Goal: Information Seeking & Learning: Learn about a topic

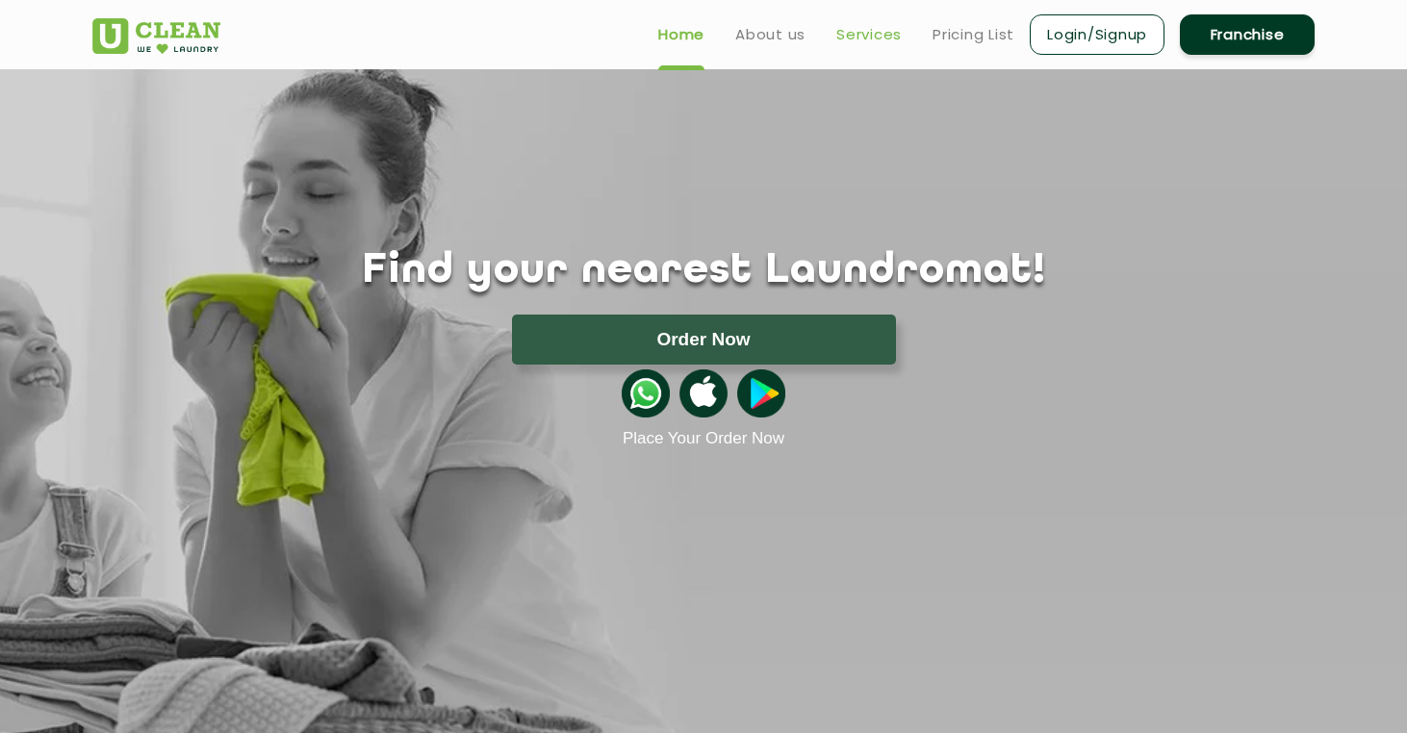
click at [872, 37] on link "Services" at bounding box center [868, 34] width 65 height 23
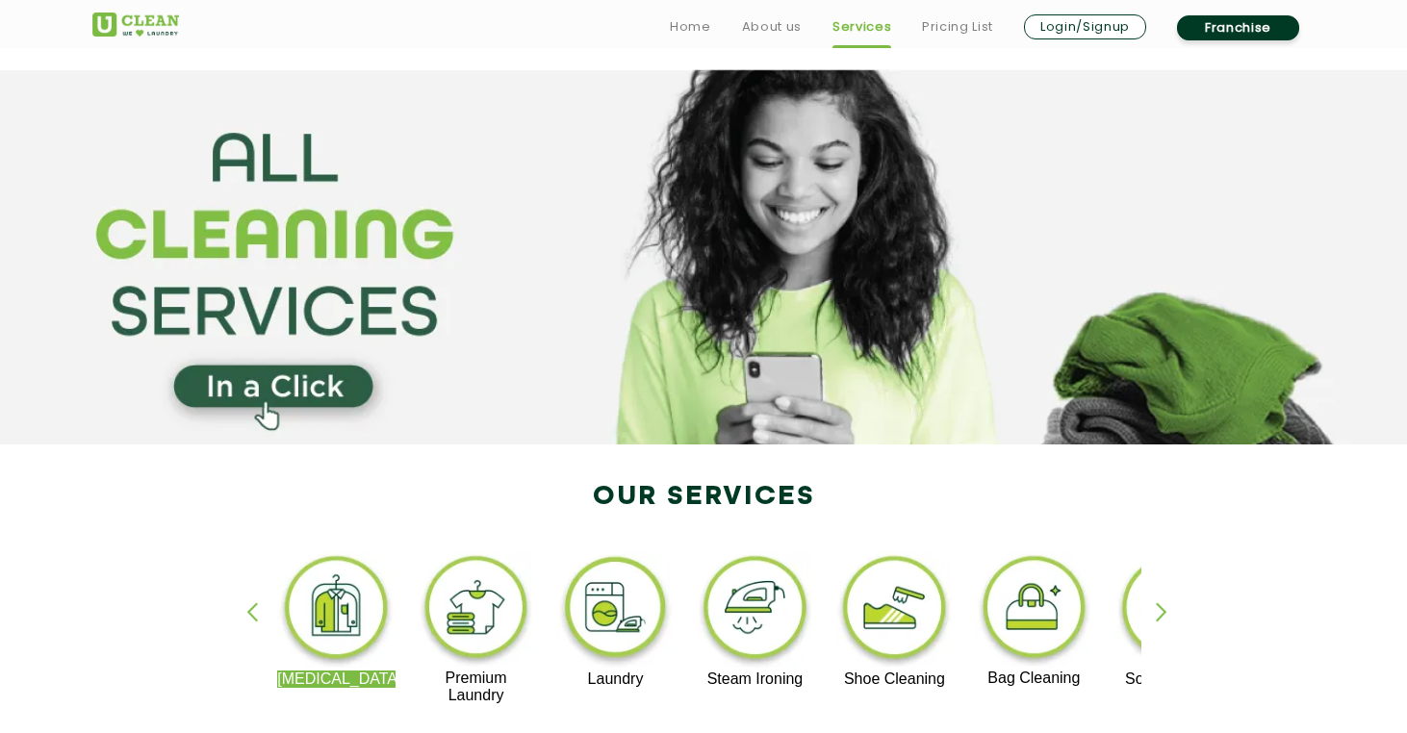
scroll to position [373, 0]
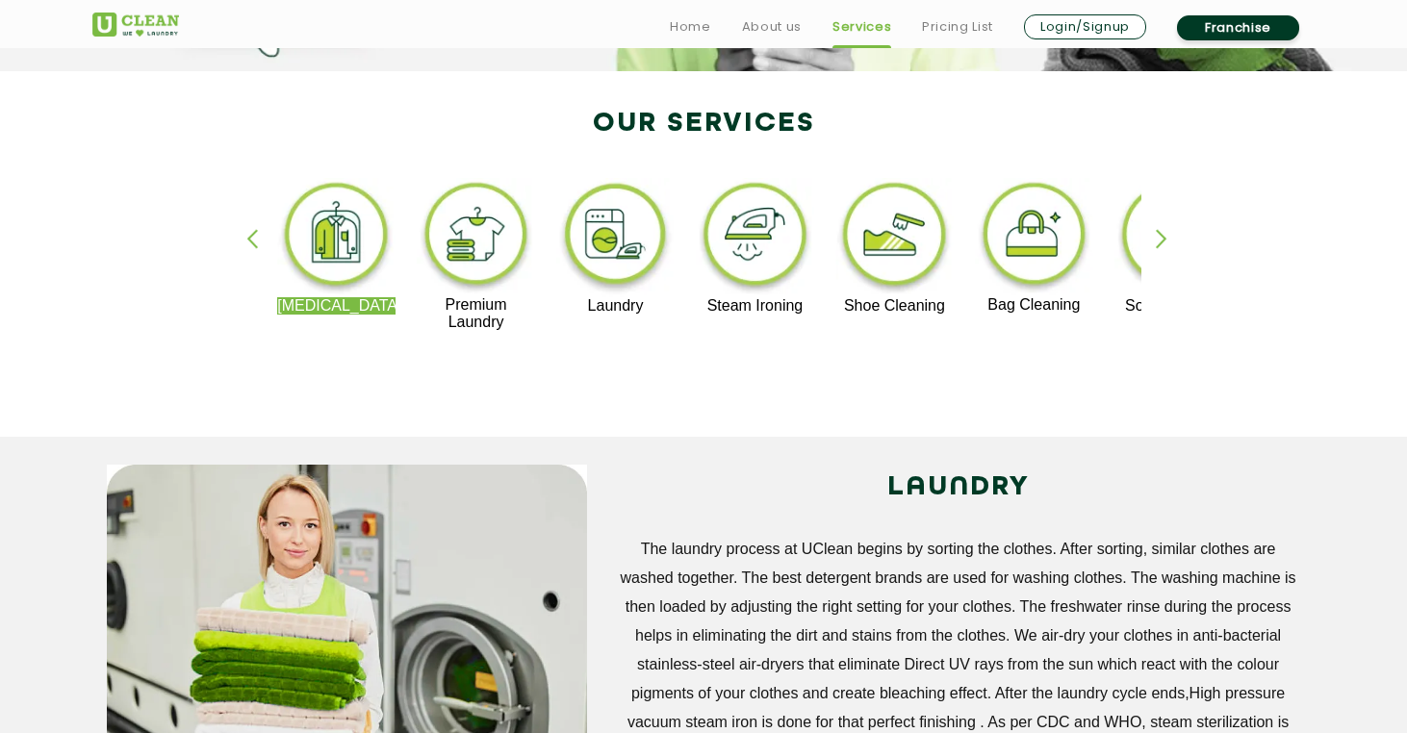
click at [467, 307] on p "Premium Laundry" at bounding box center [476, 313] width 118 height 35
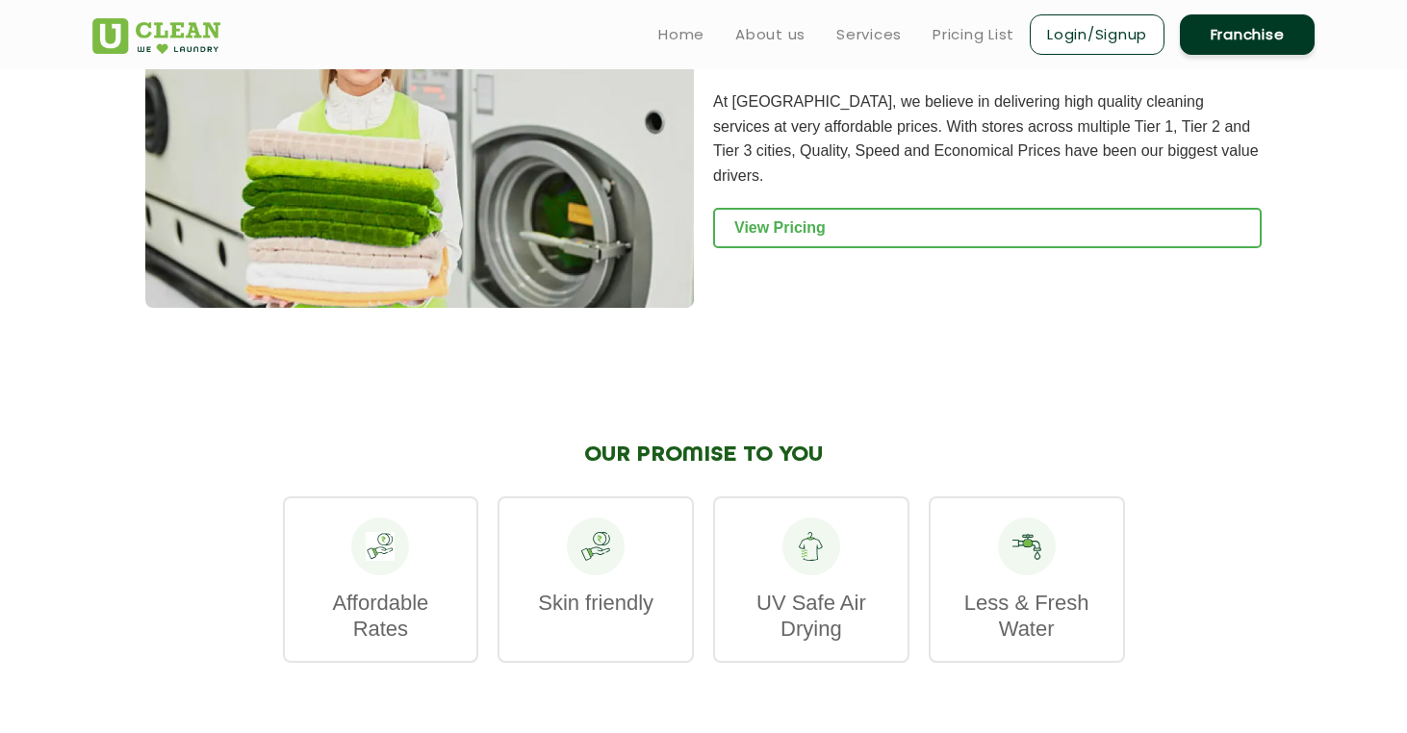
scroll to position [2109, 0]
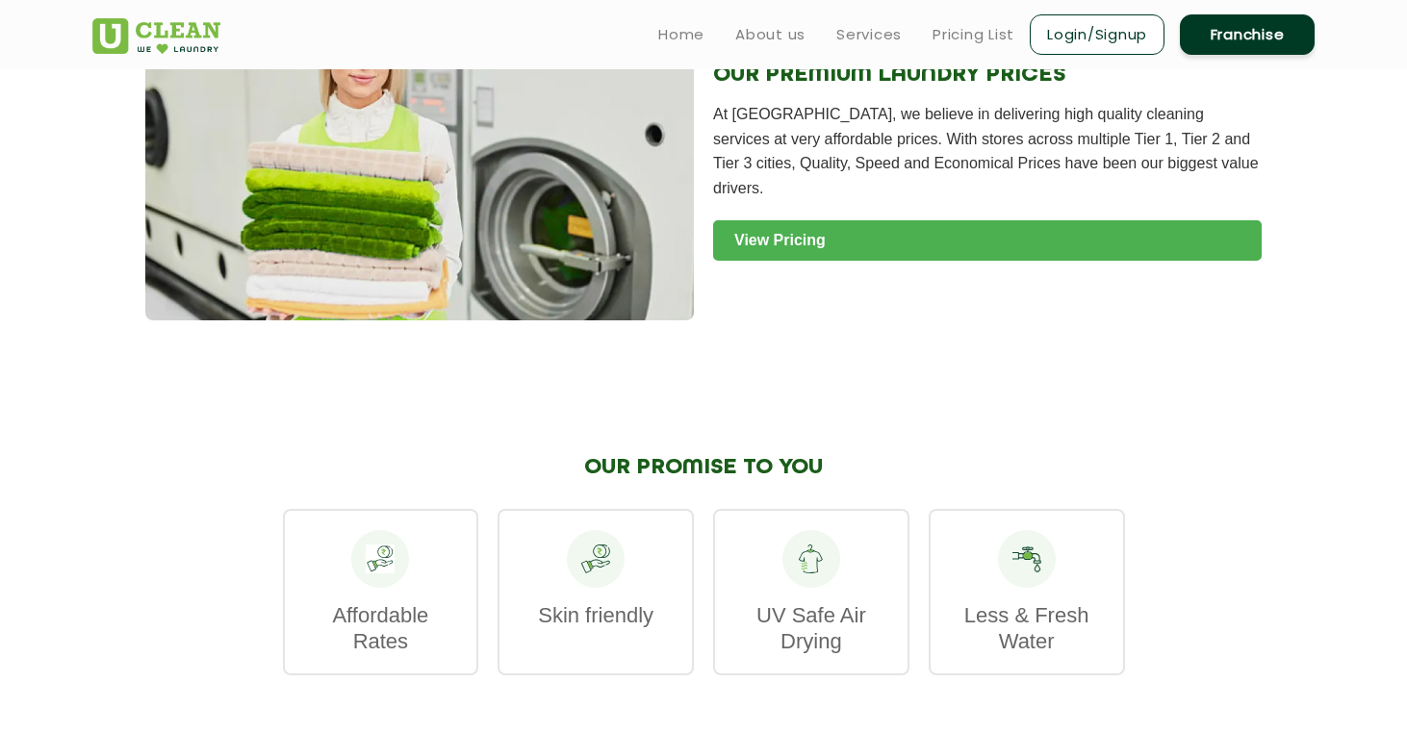
click at [812, 220] on link "View Pricing" at bounding box center [987, 240] width 549 height 40
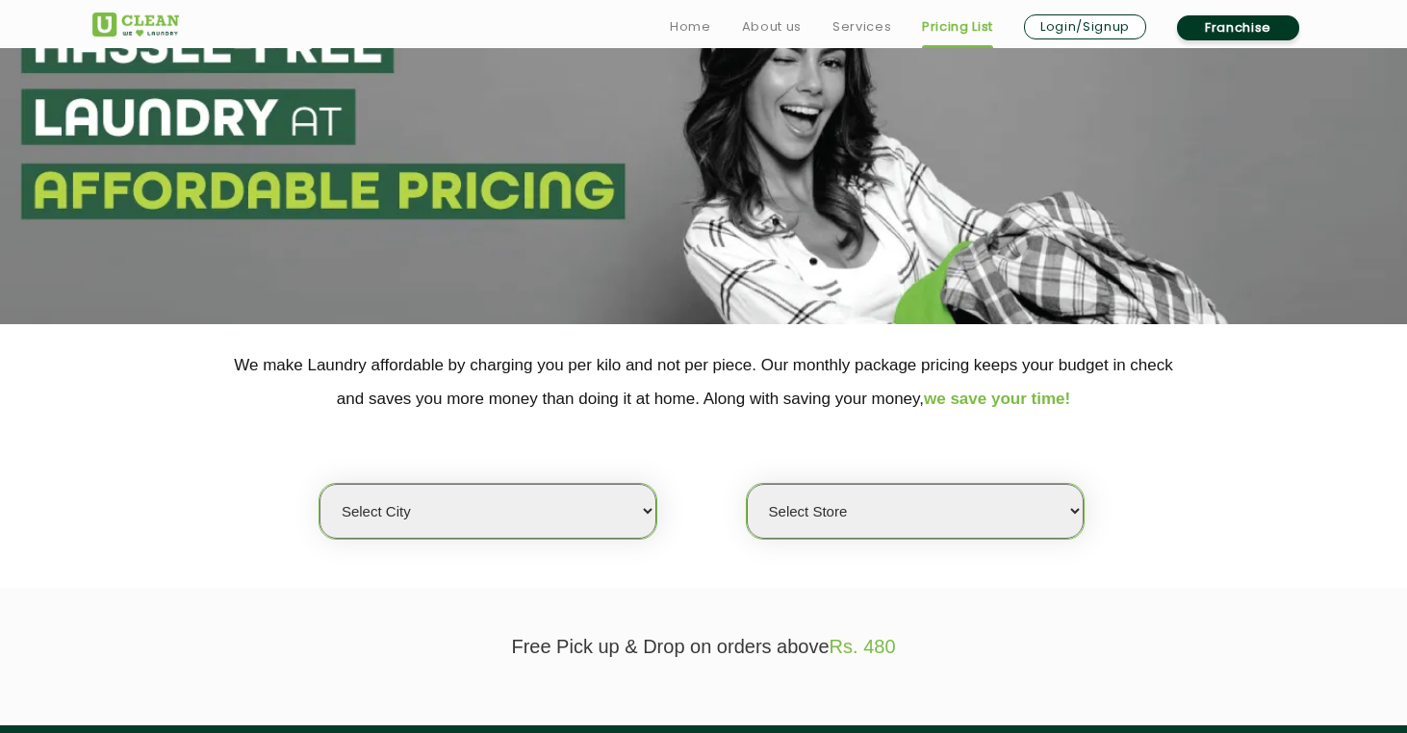
scroll to position [265, 0]
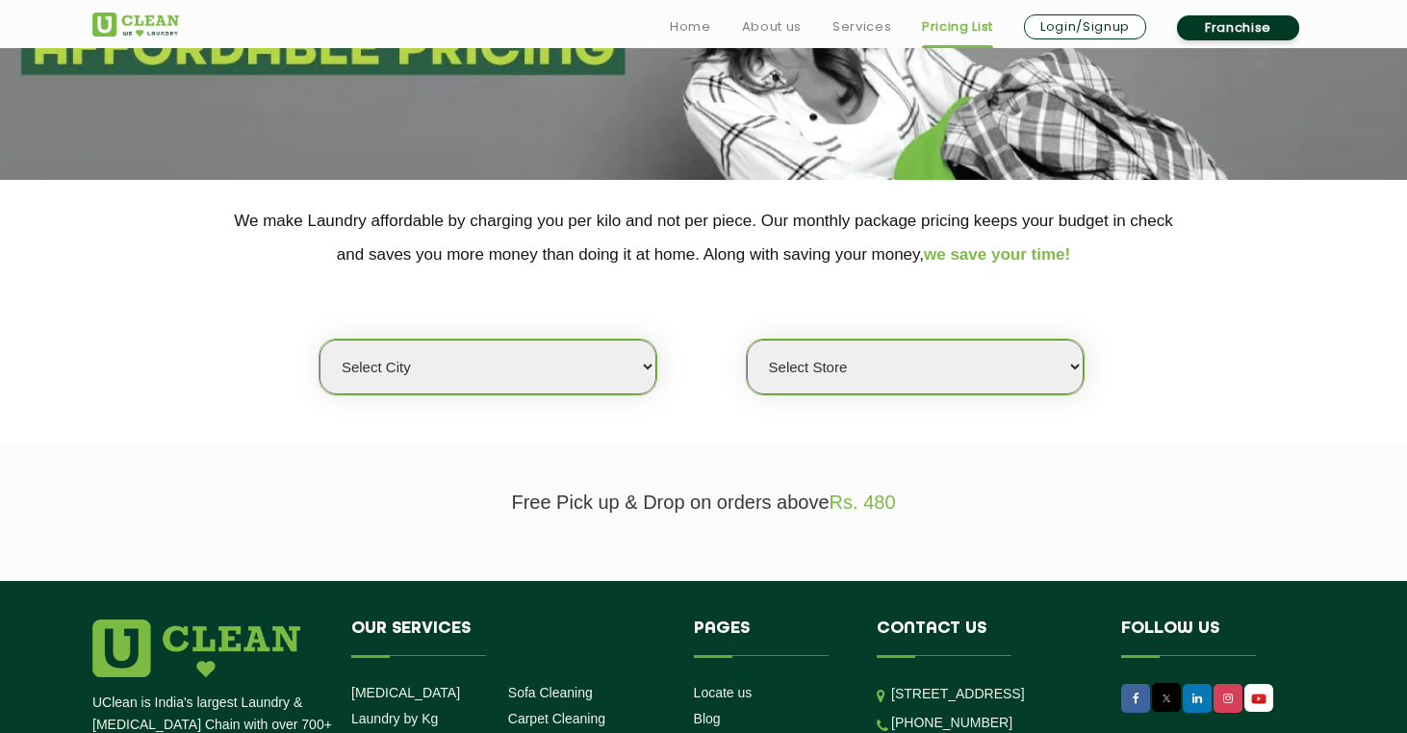
select select "67"
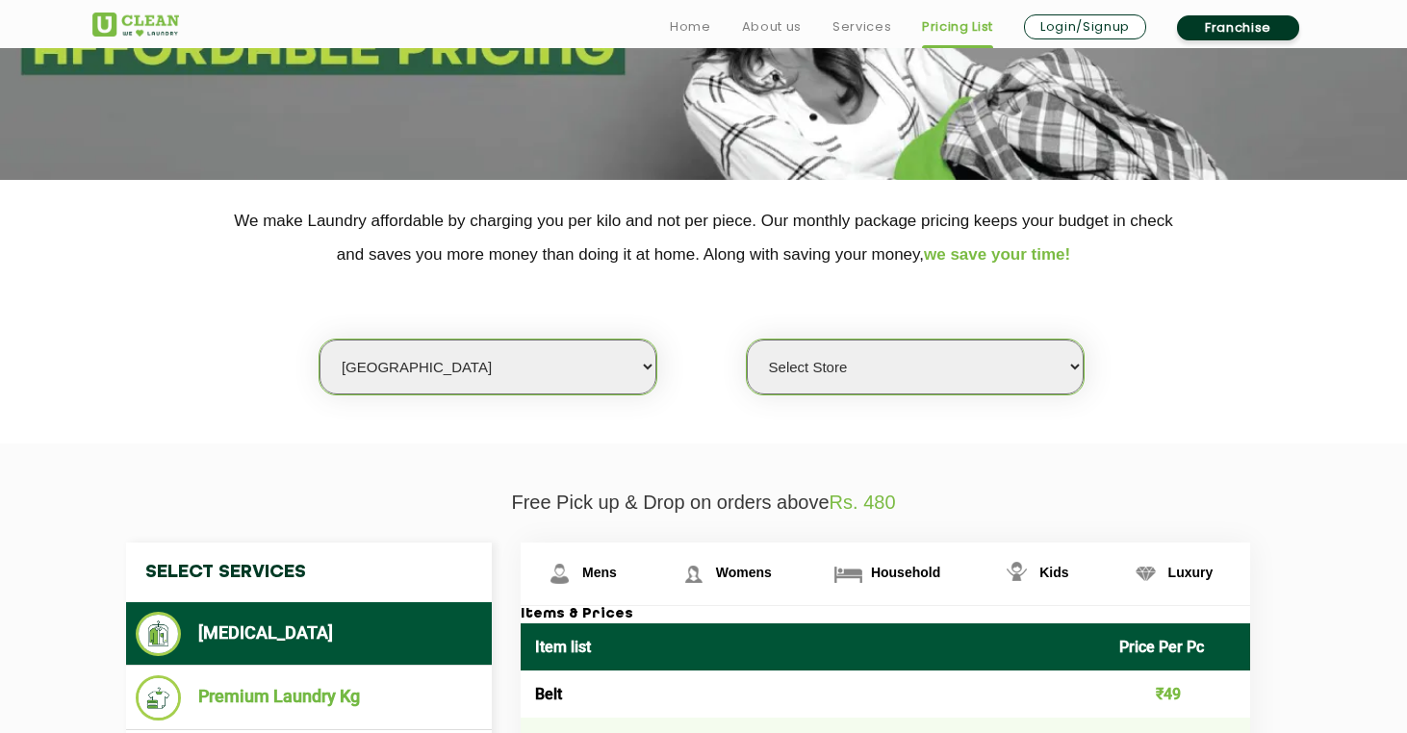
select select "481"
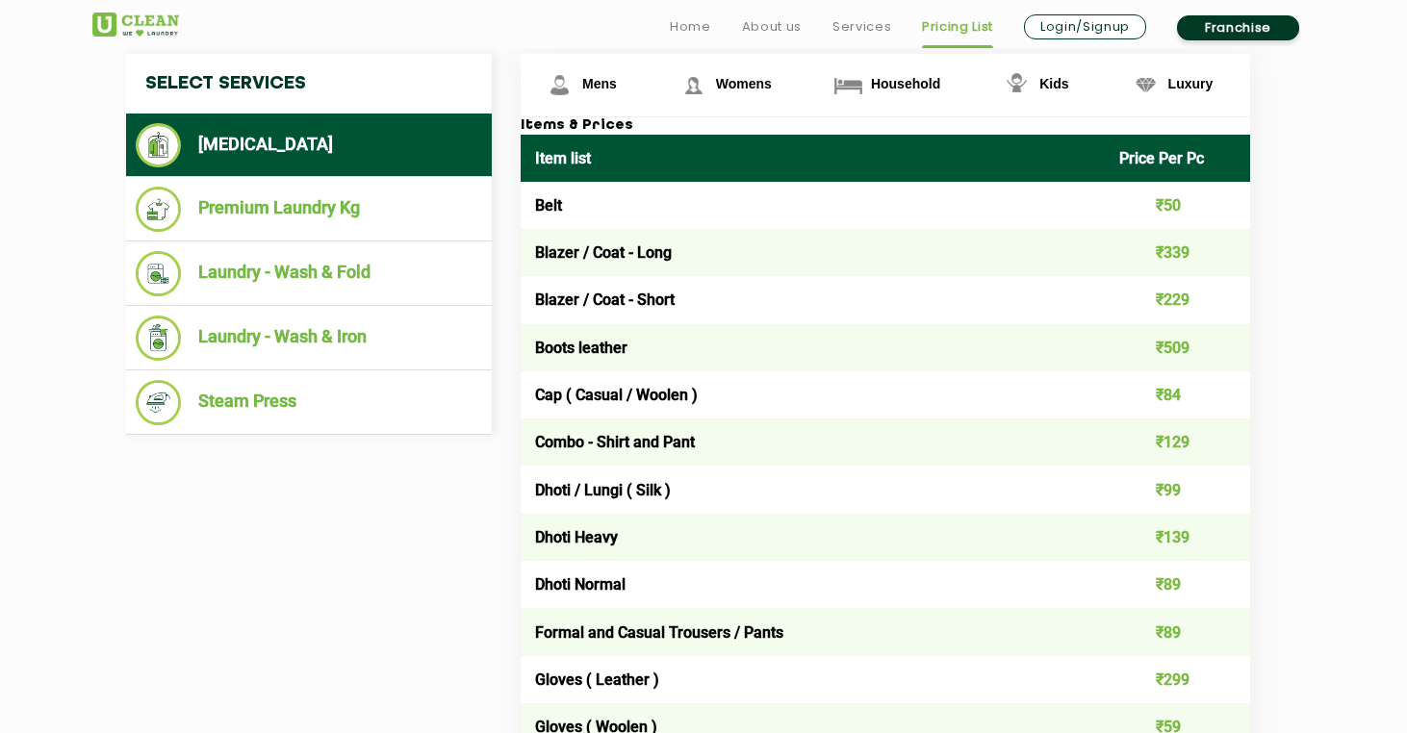
scroll to position [755, 0]
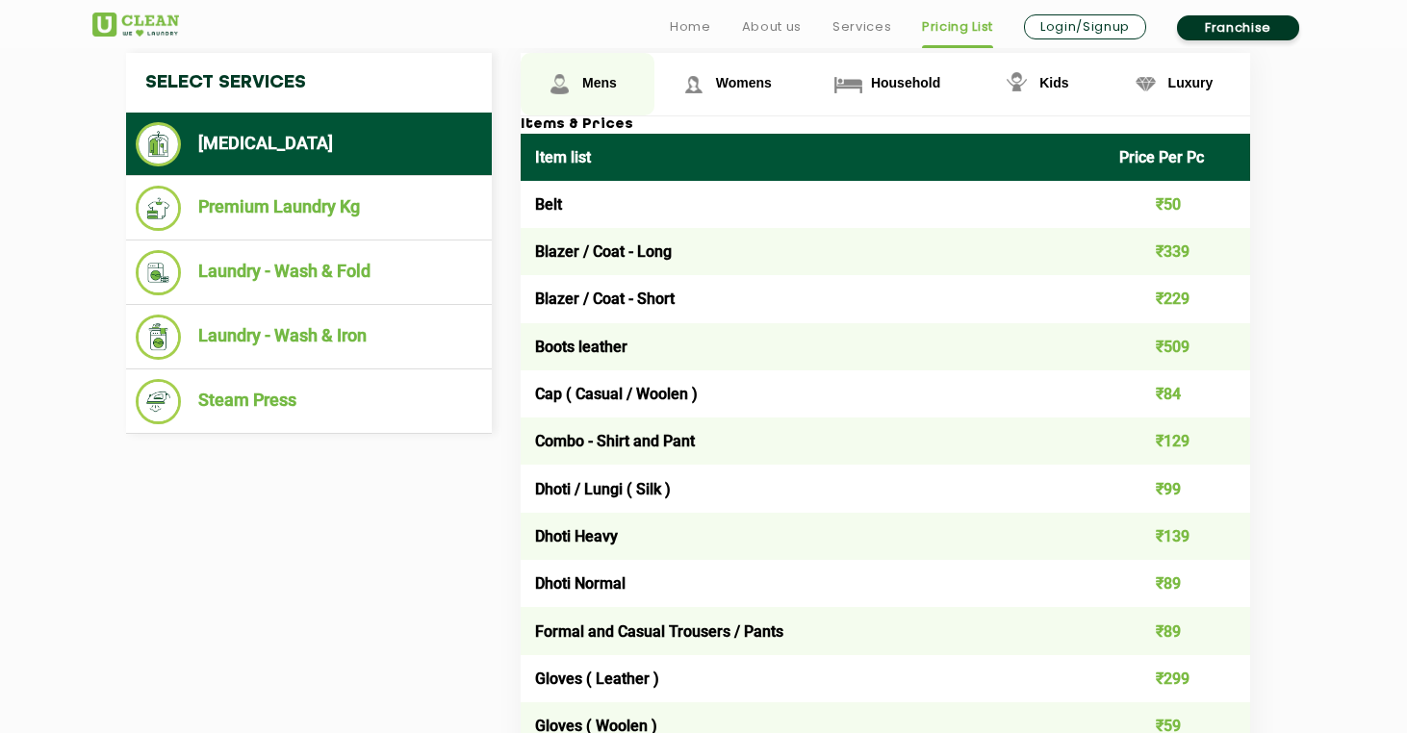
click at [559, 91] on img at bounding box center [560, 84] width 34 height 34
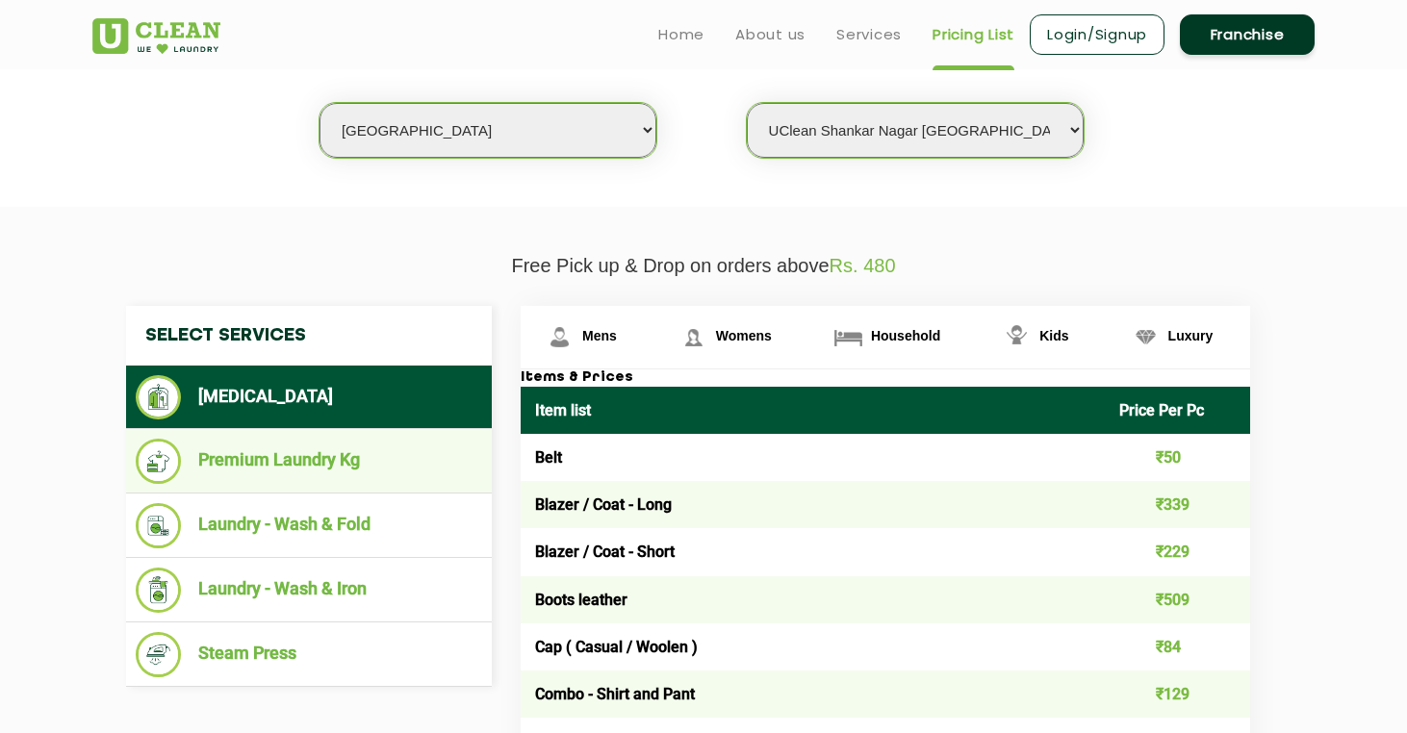
scroll to position [516, 0]
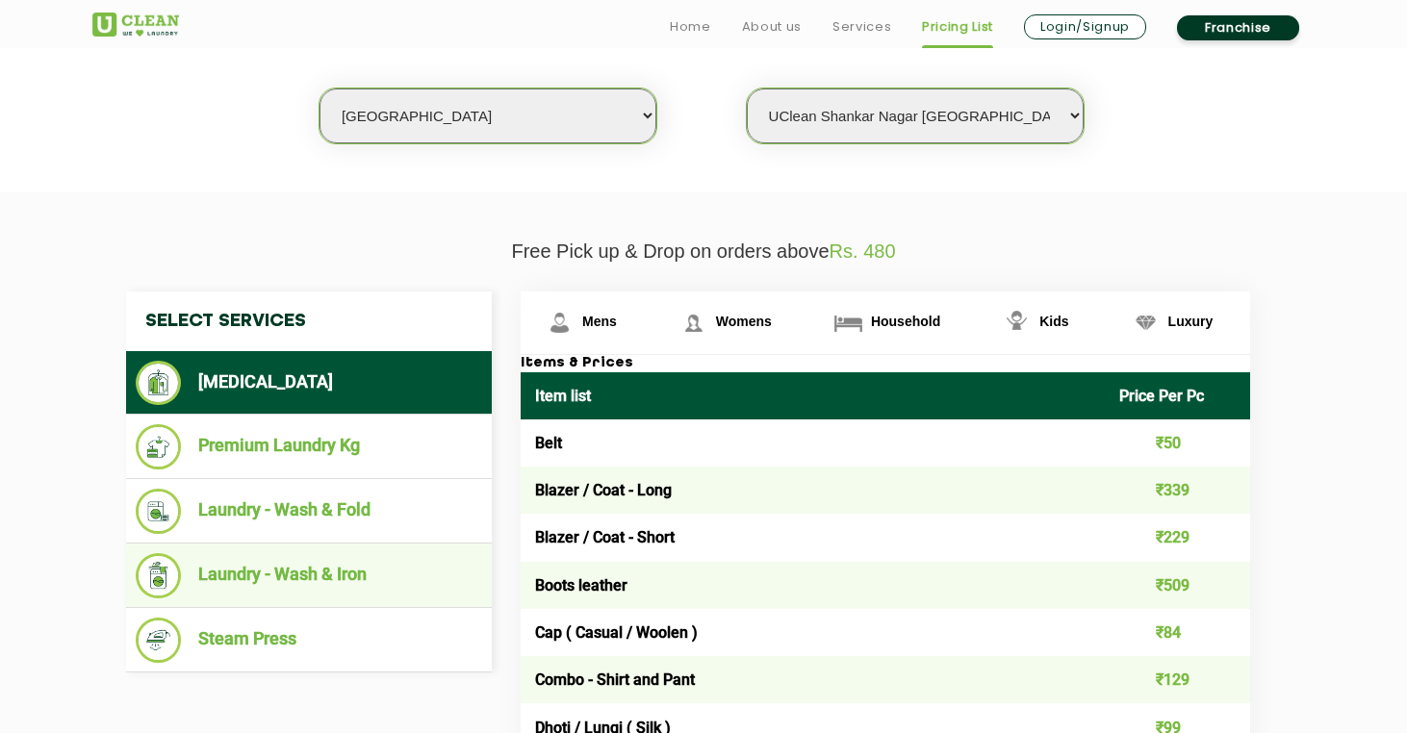
click at [327, 557] on li "Laundry - Wash & Iron" at bounding box center [309, 575] width 347 height 45
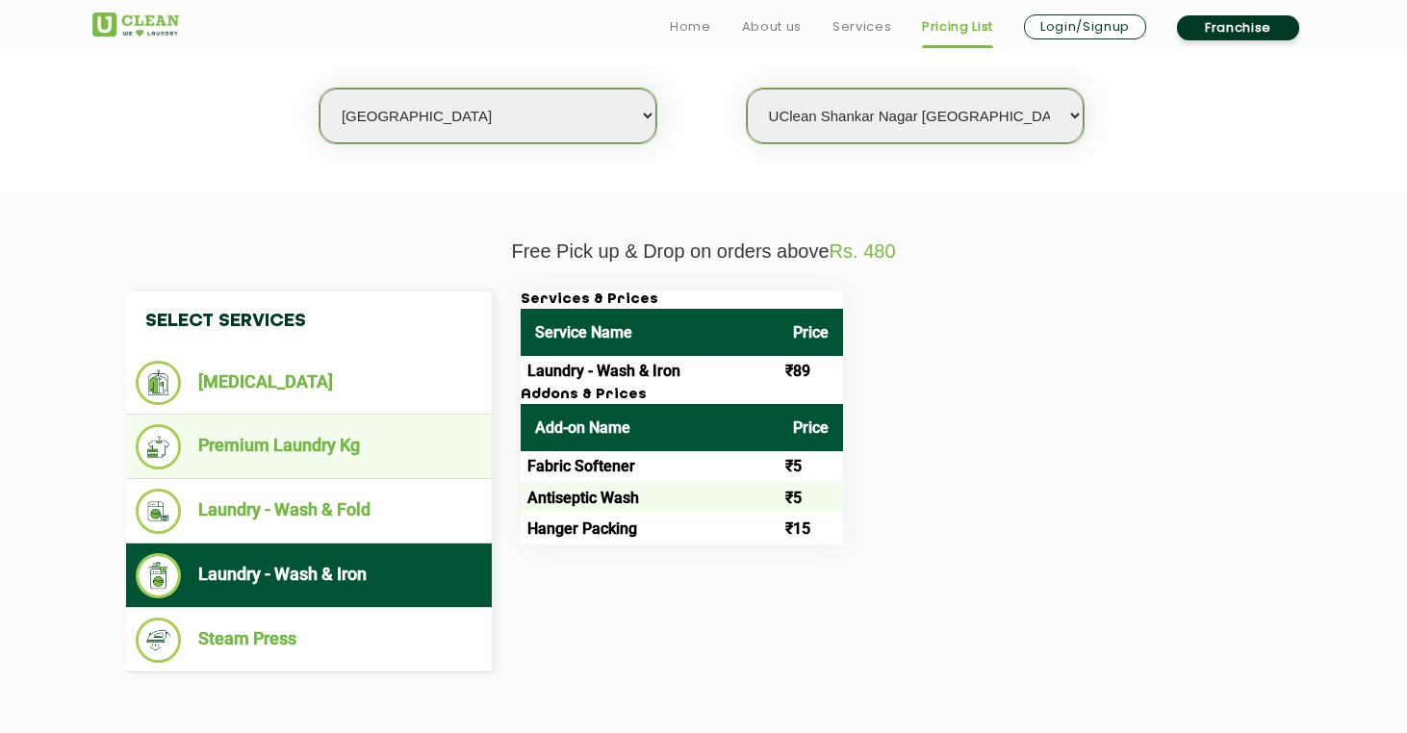
click at [386, 441] on li "Premium Laundry Kg" at bounding box center [309, 446] width 347 height 45
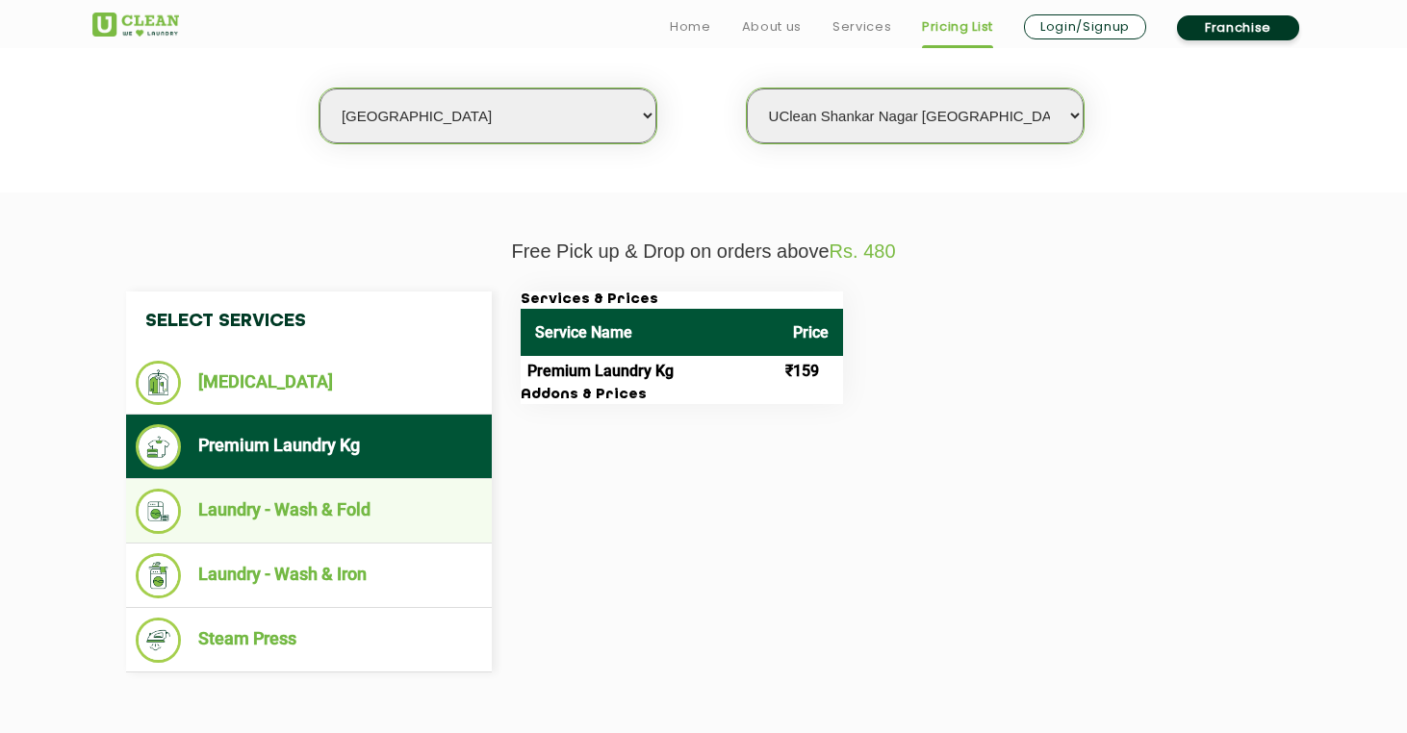
scroll to position [515, 0]
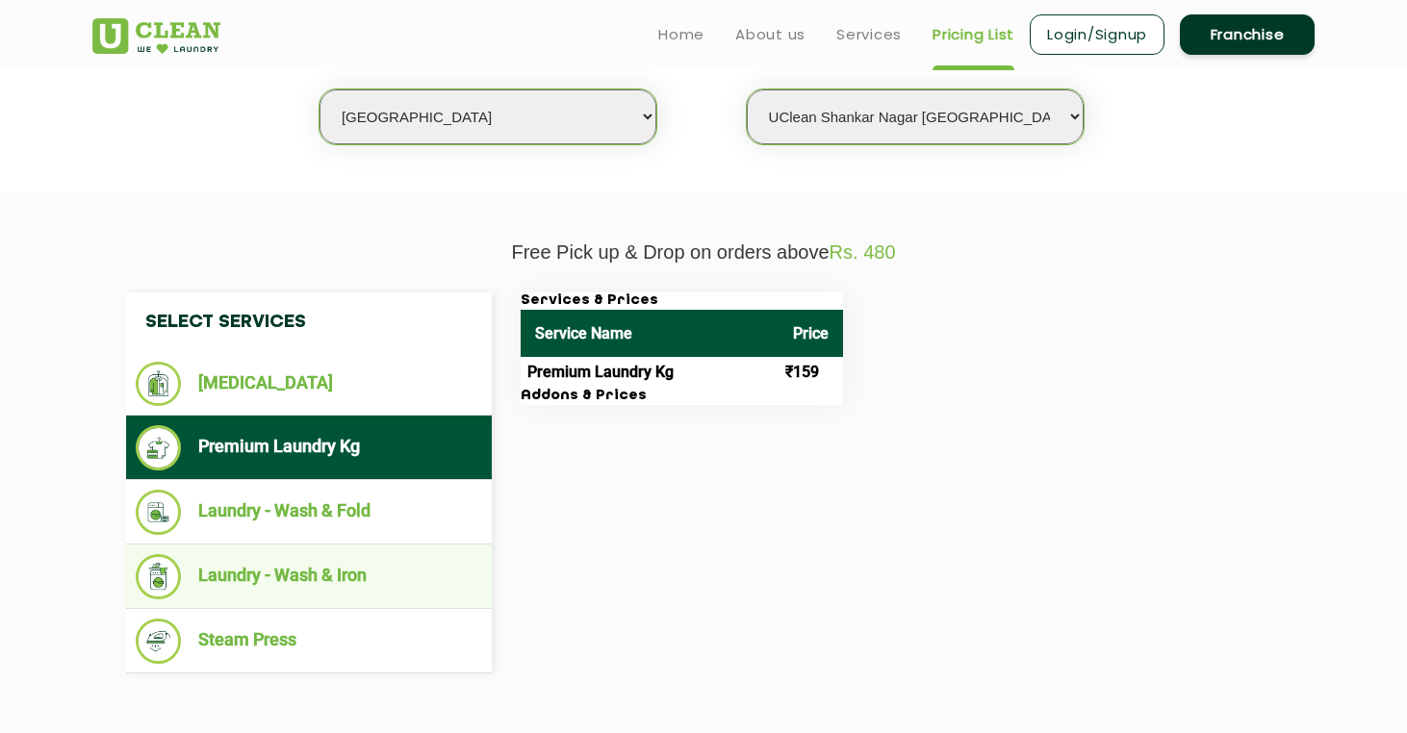
click at [377, 577] on li "Laundry - Wash & Iron" at bounding box center [309, 576] width 347 height 45
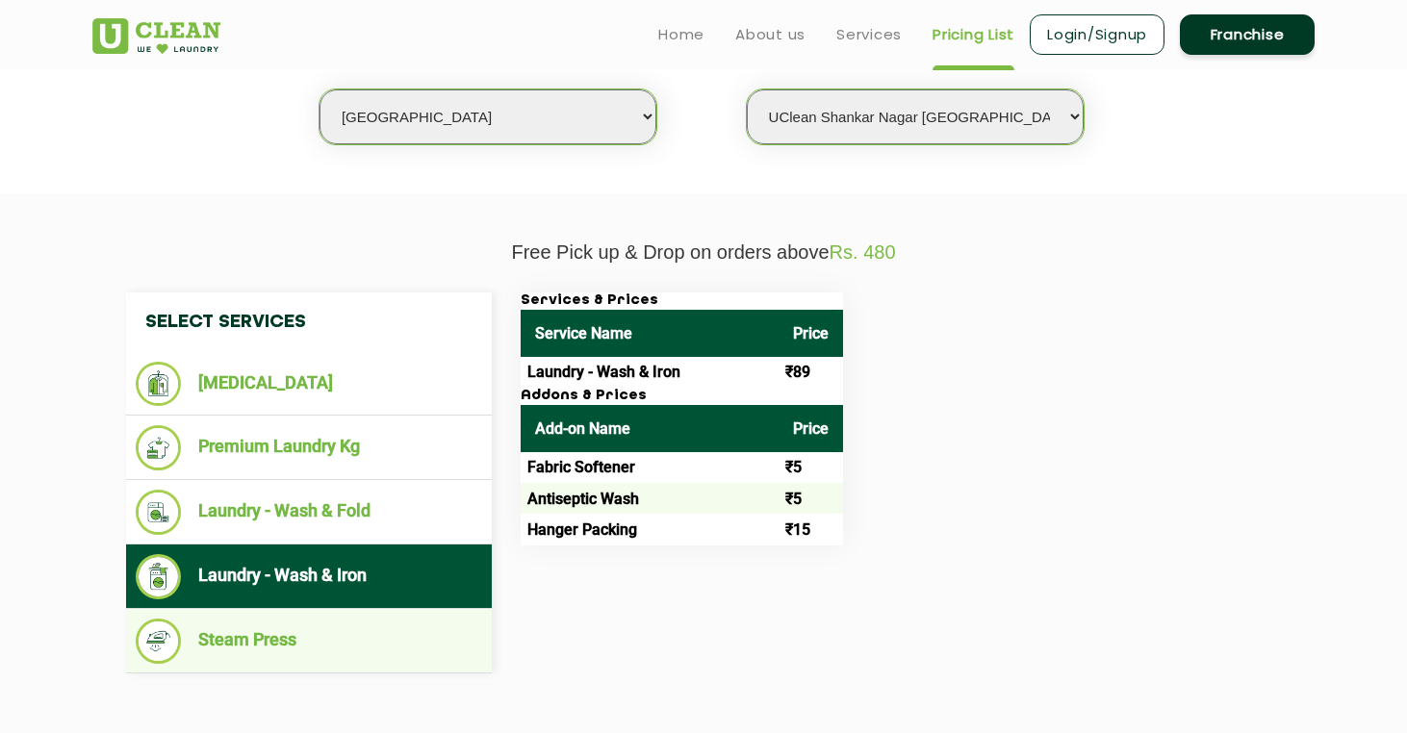
click at [336, 629] on li "Steam Press" at bounding box center [309, 641] width 347 height 45
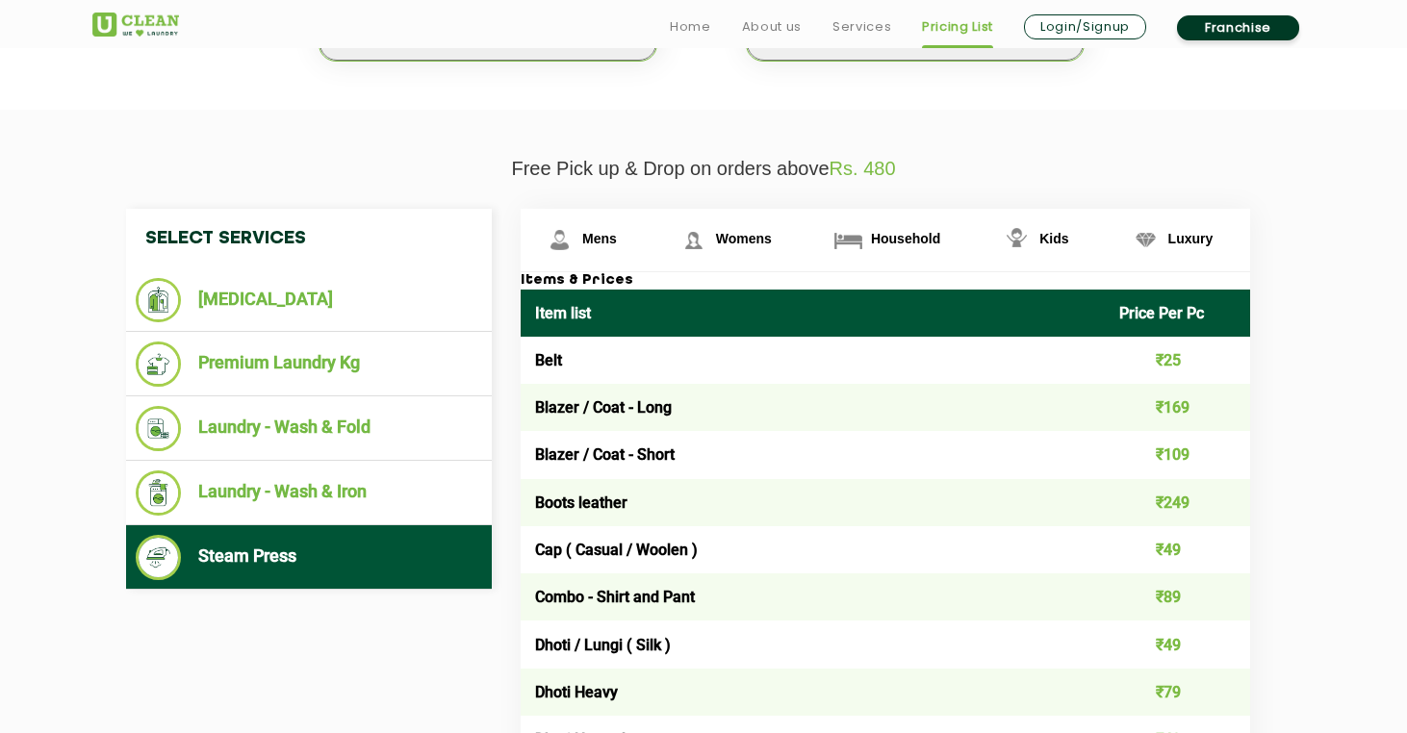
scroll to position [604, 0]
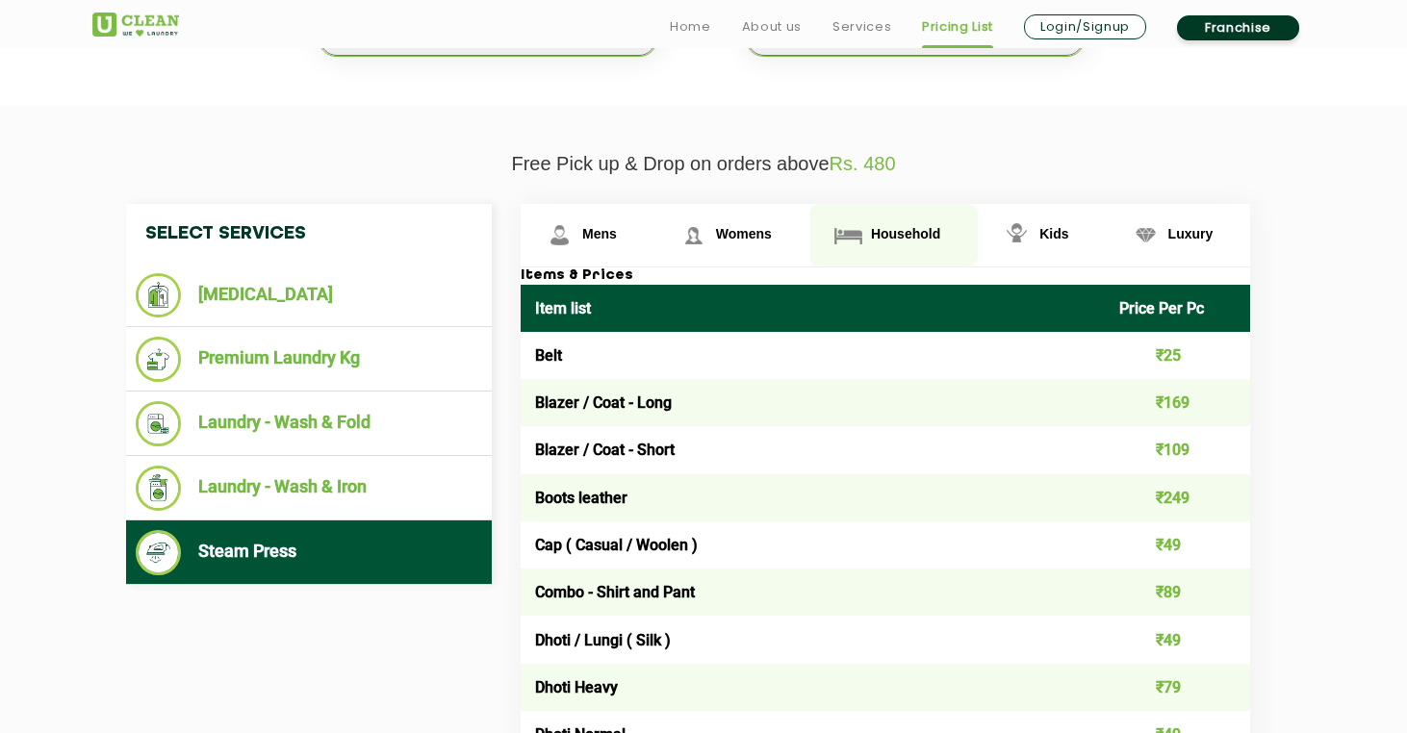
click at [871, 242] on span "Household" at bounding box center [905, 233] width 69 height 15
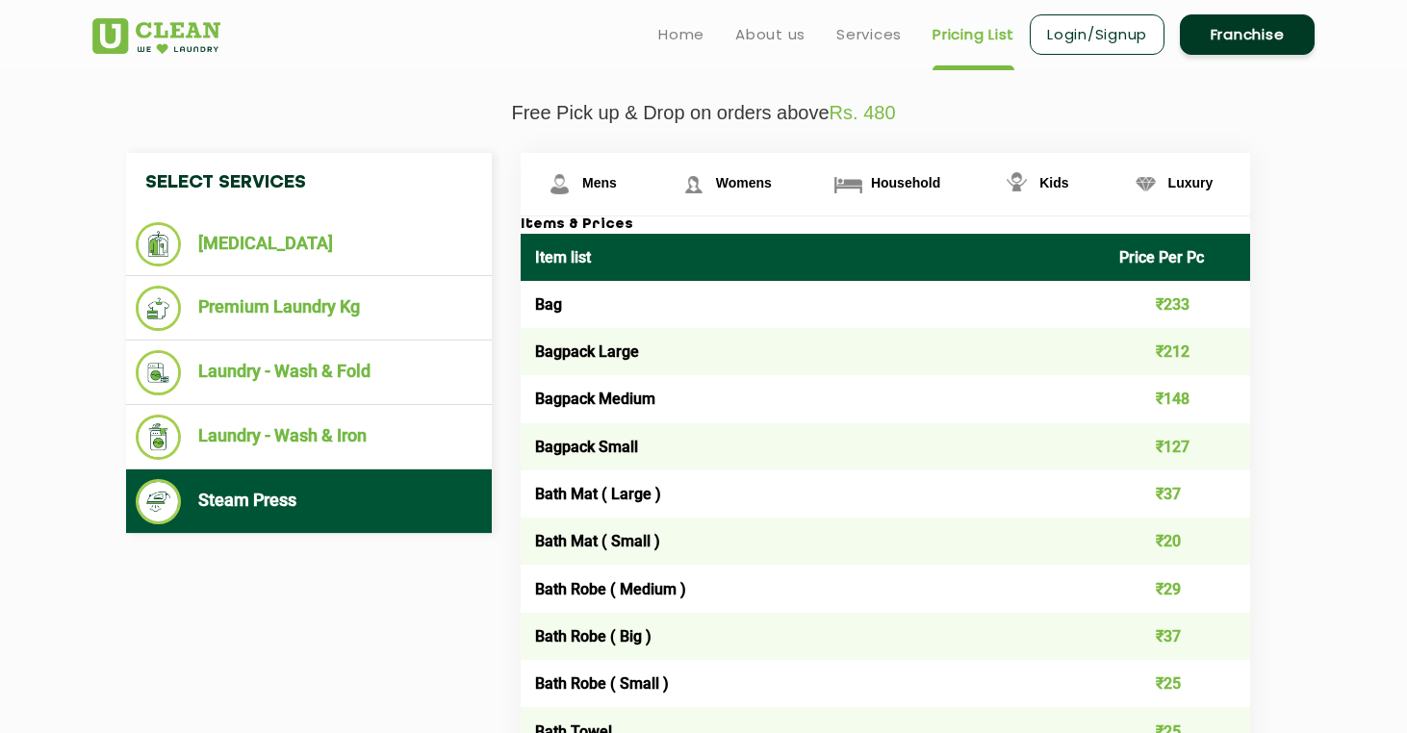
scroll to position [599, 0]
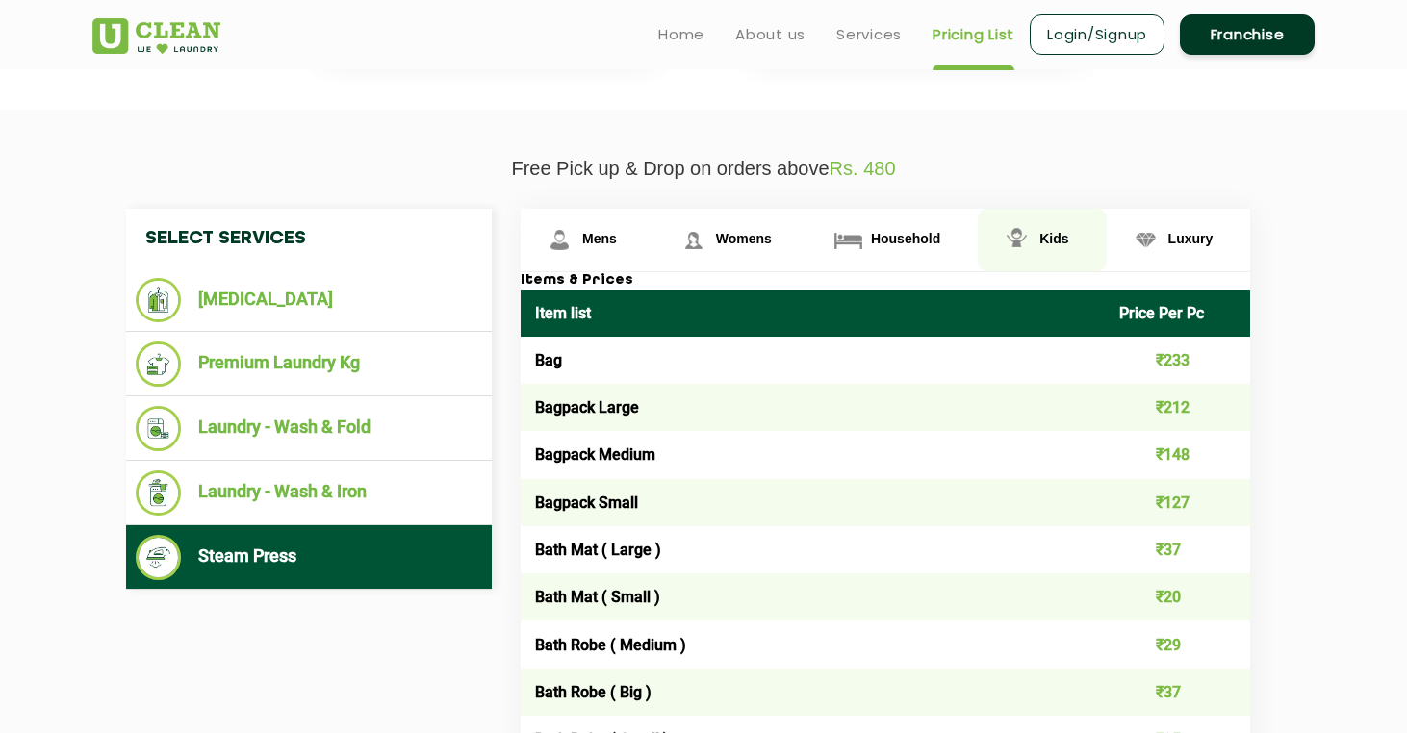
click at [1040, 246] on span "Kids" at bounding box center [1054, 238] width 29 height 15
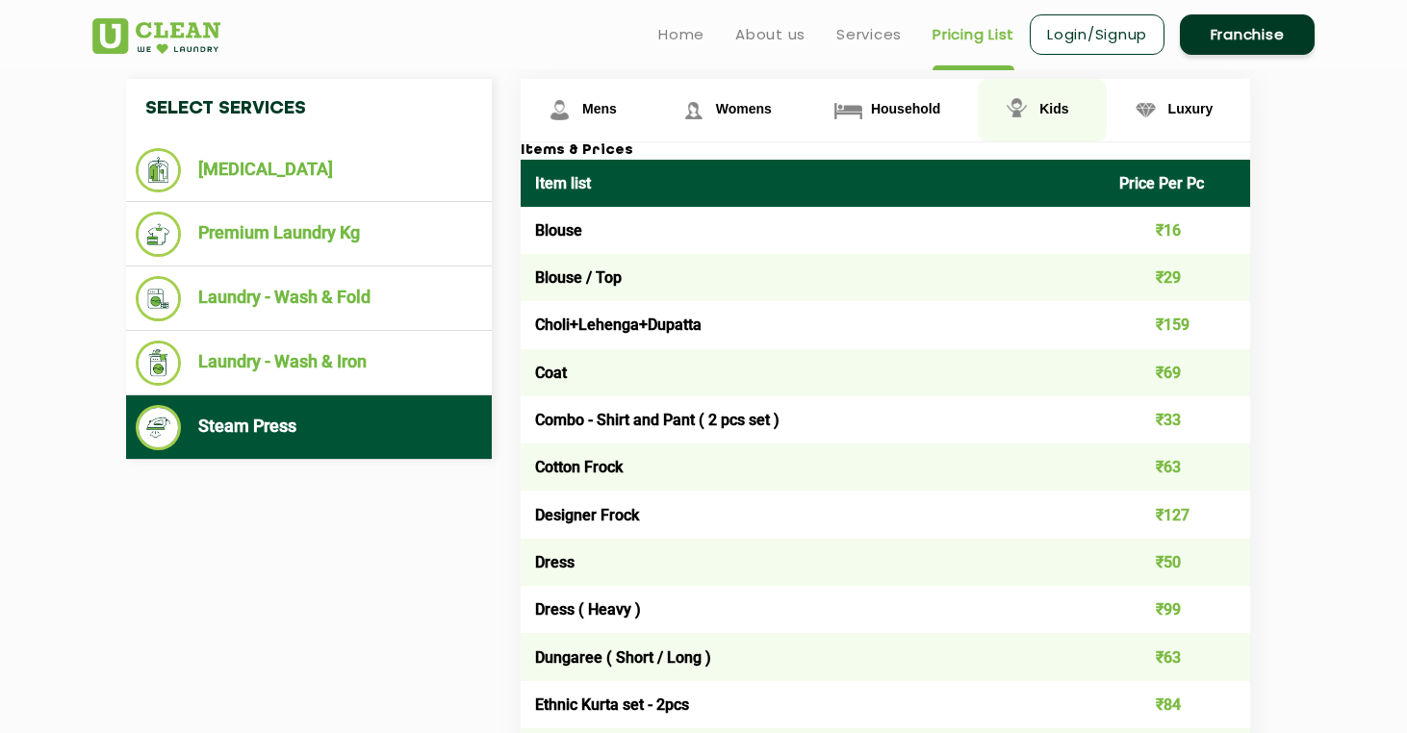
scroll to position [629, 0]
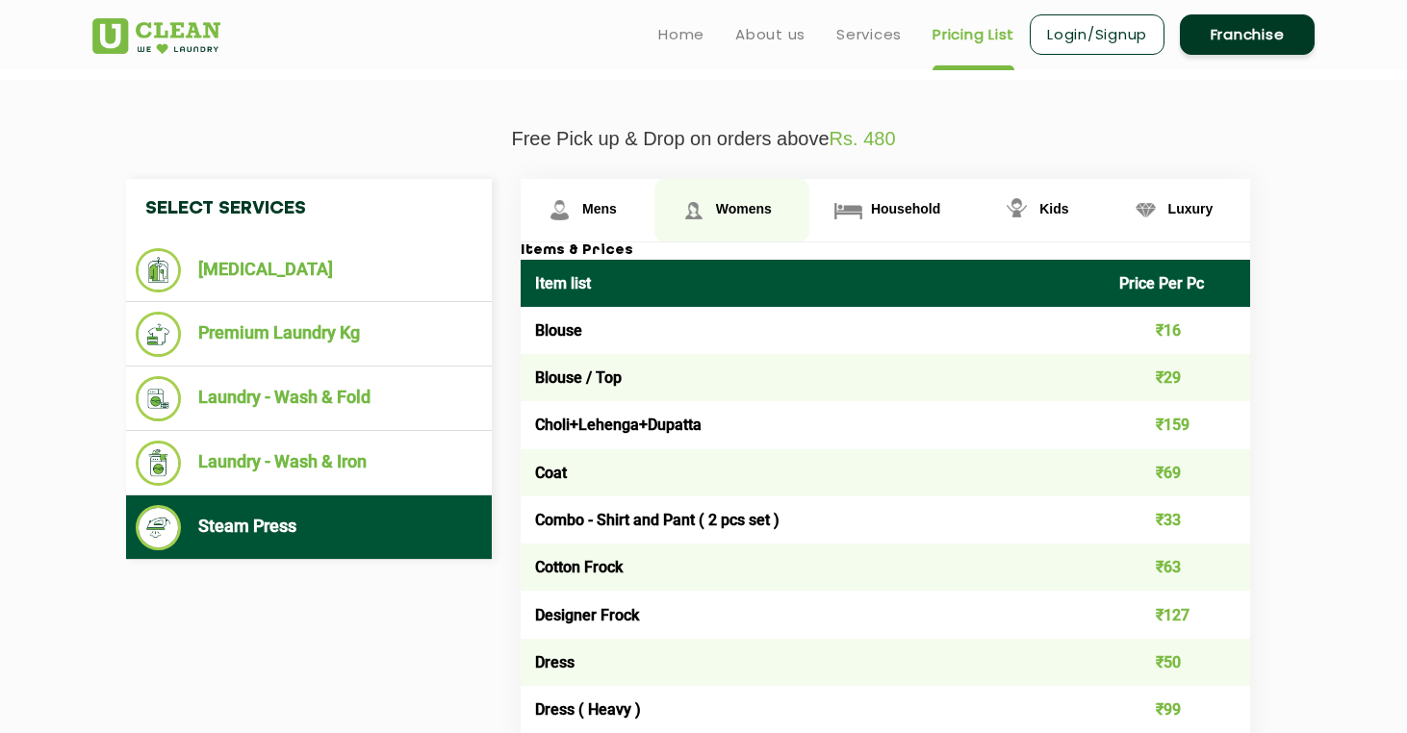
click at [716, 217] on span "Womens" at bounding box center [744, 208] width 56 height 15
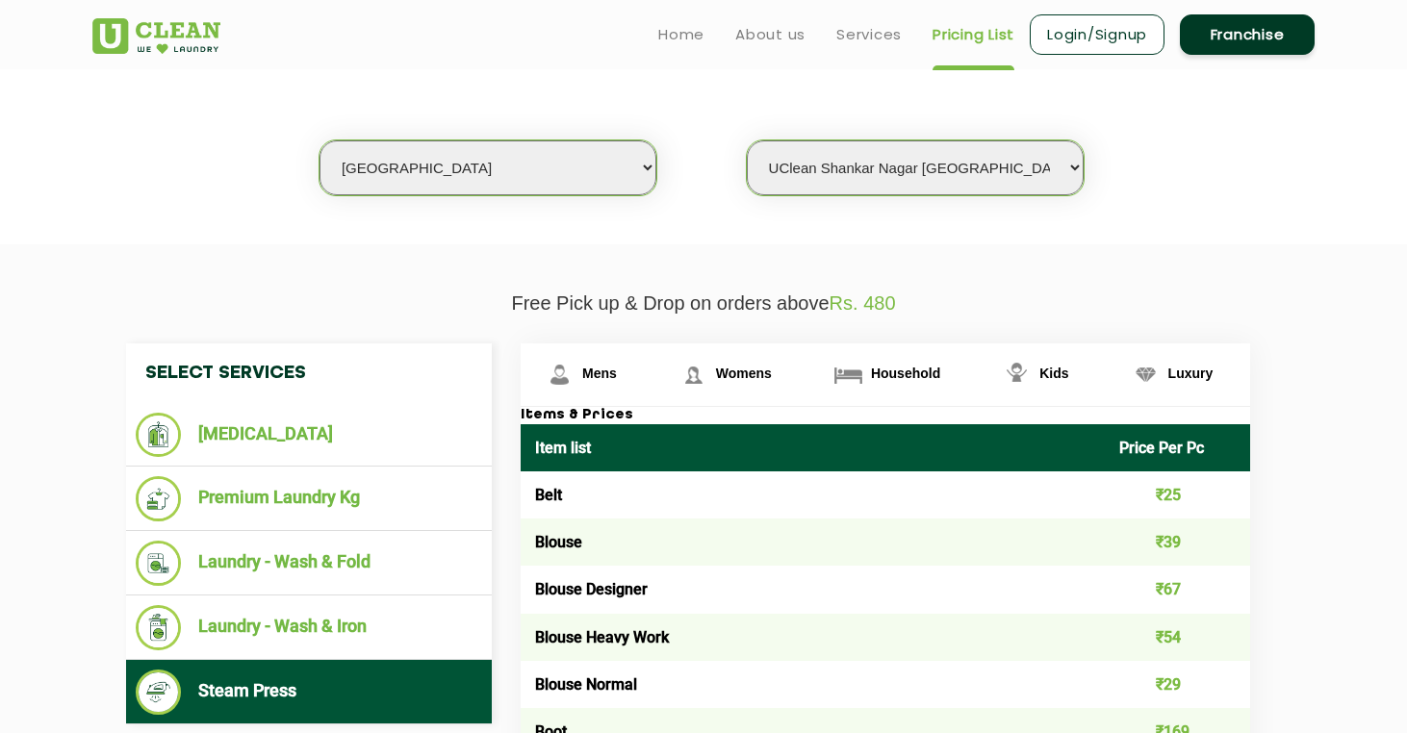
scroll to position [399, 0]
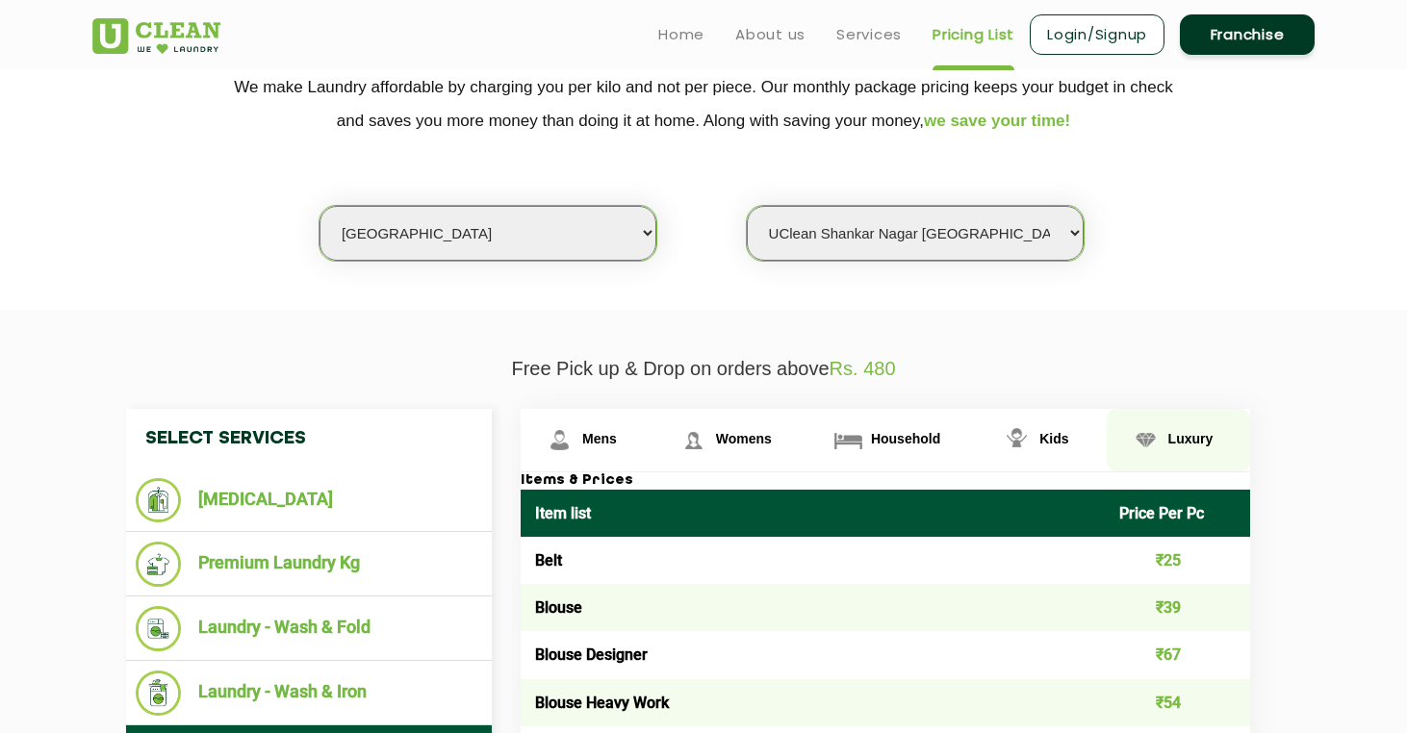
click at [1107, 448] on link "Luxury" at bounding box center [1179, 440] width 144 height 63
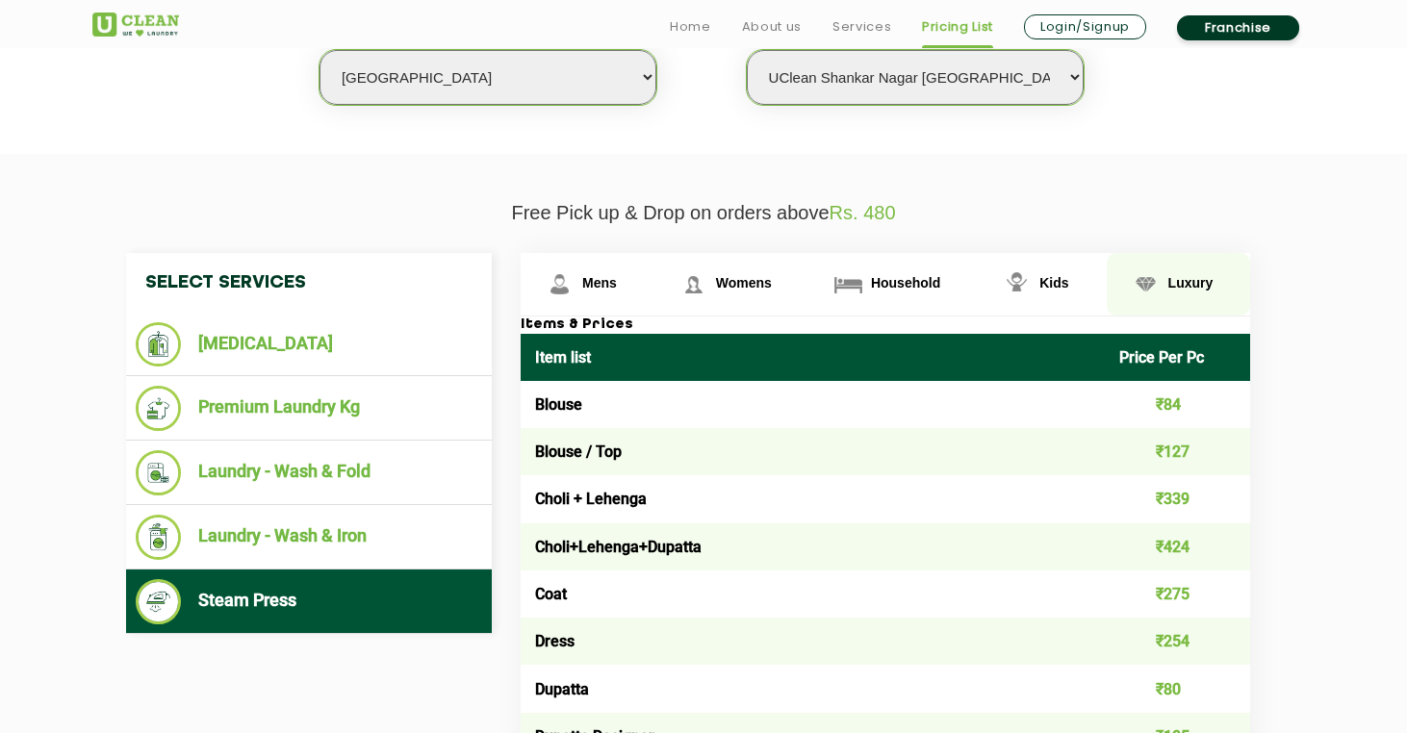
scroll to position [569, 0]
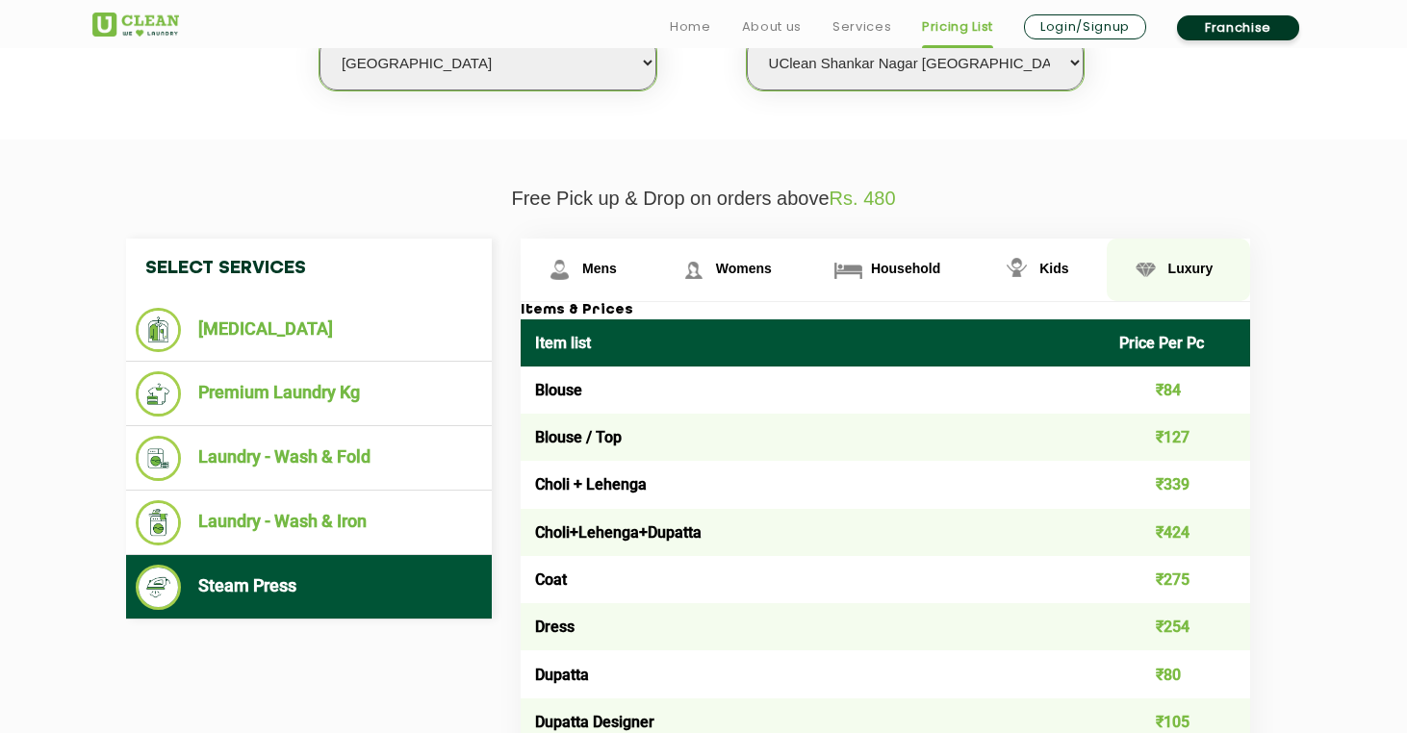
click at [1144, 274] on link "Luxury" at bounding box center [1179, 270] width 144 height 63
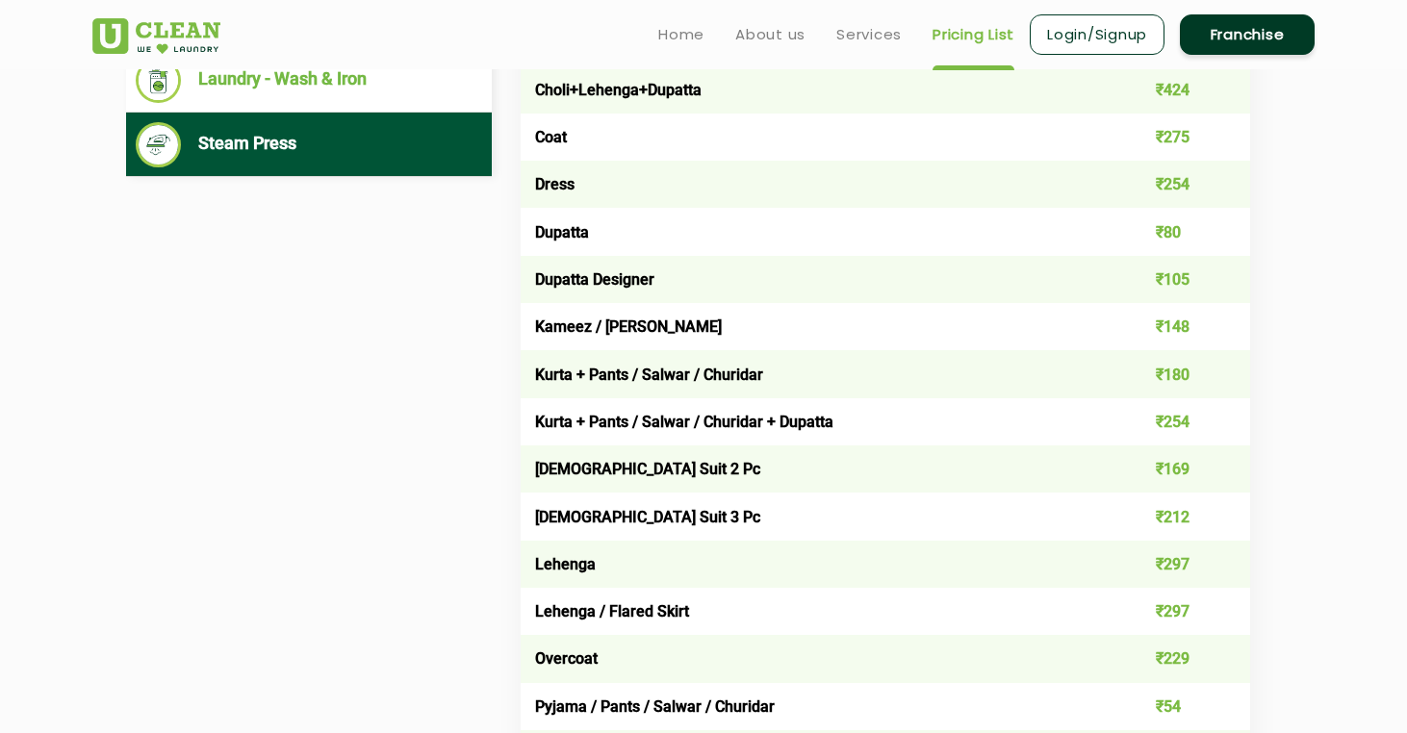
scroll to position [504, 0]
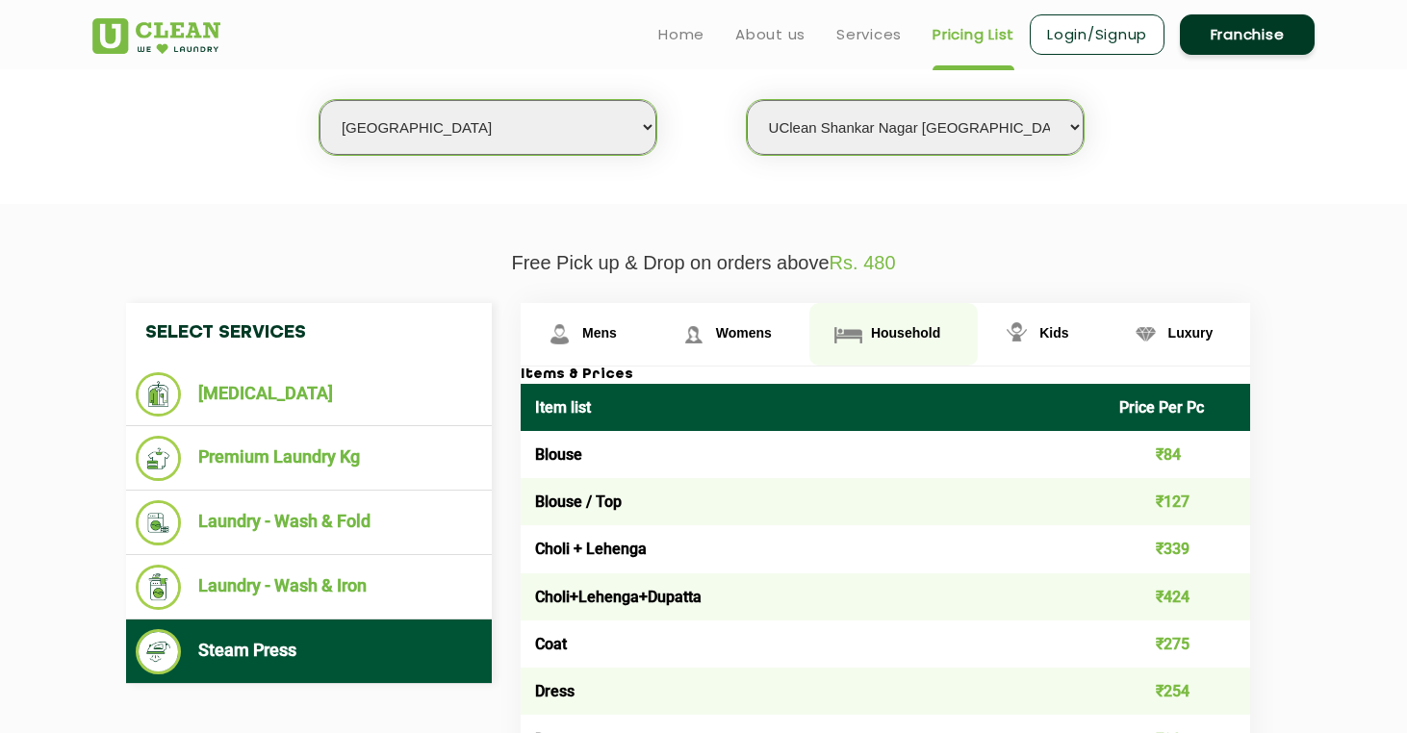
click at [842, 327] on img at bounding box center [849, 335] width 34 height 34
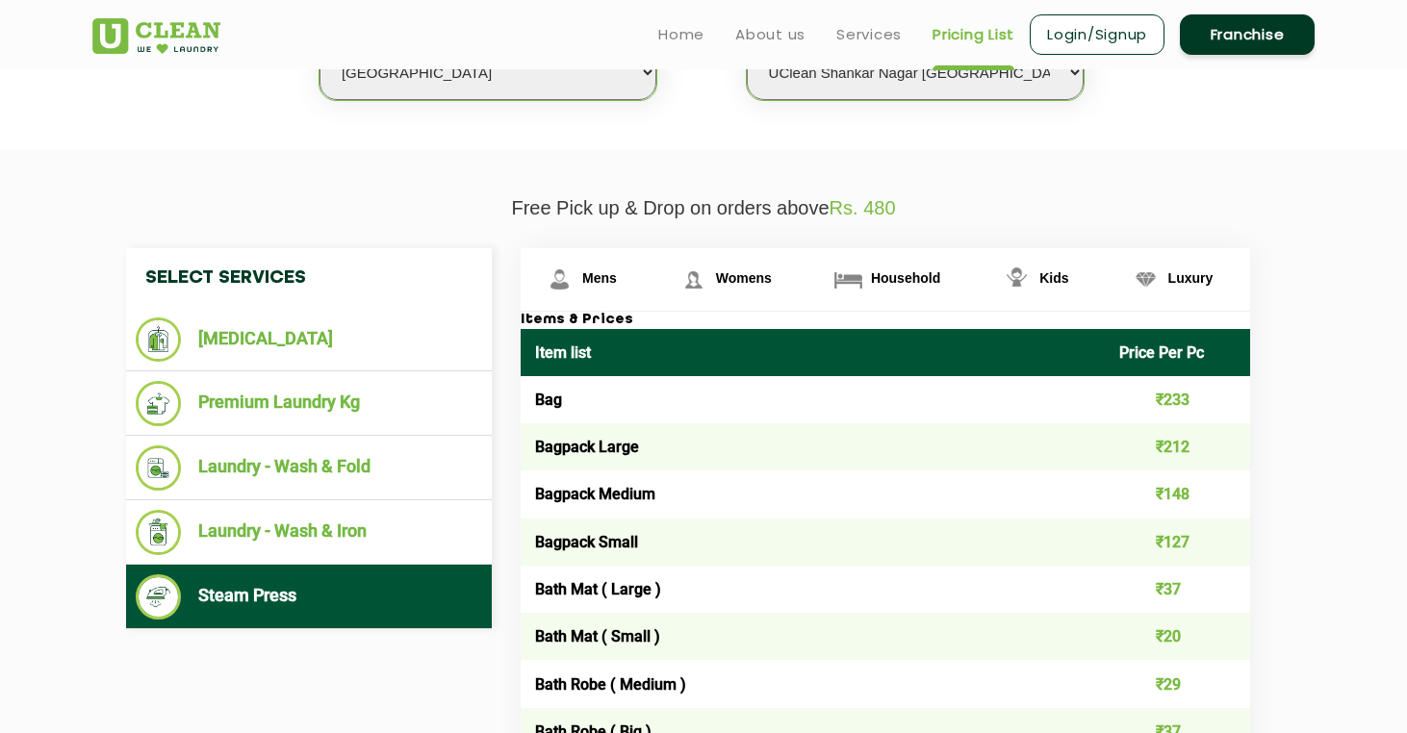
scroll to position [361, 0]
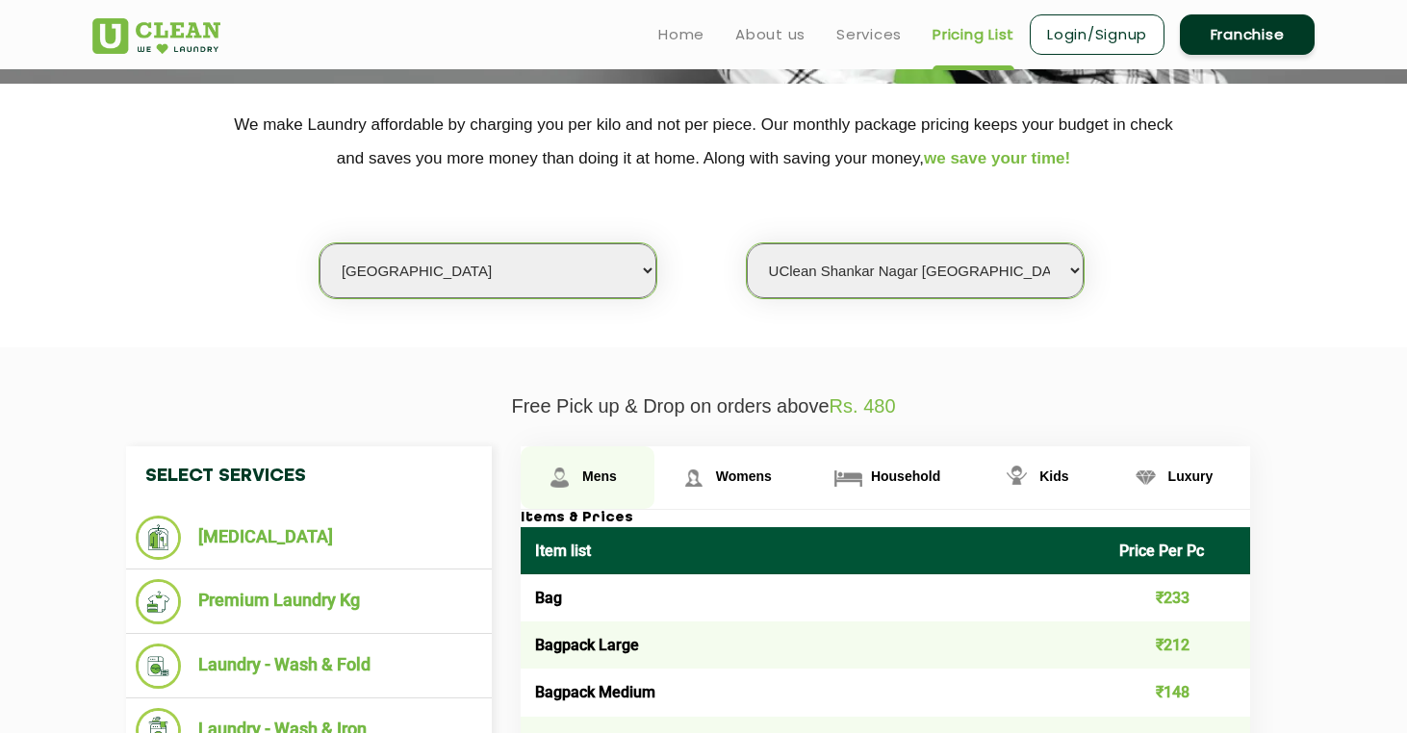
click at [593, 466] on link "Mens" at bounding box center [588, 478] width 134 height 63
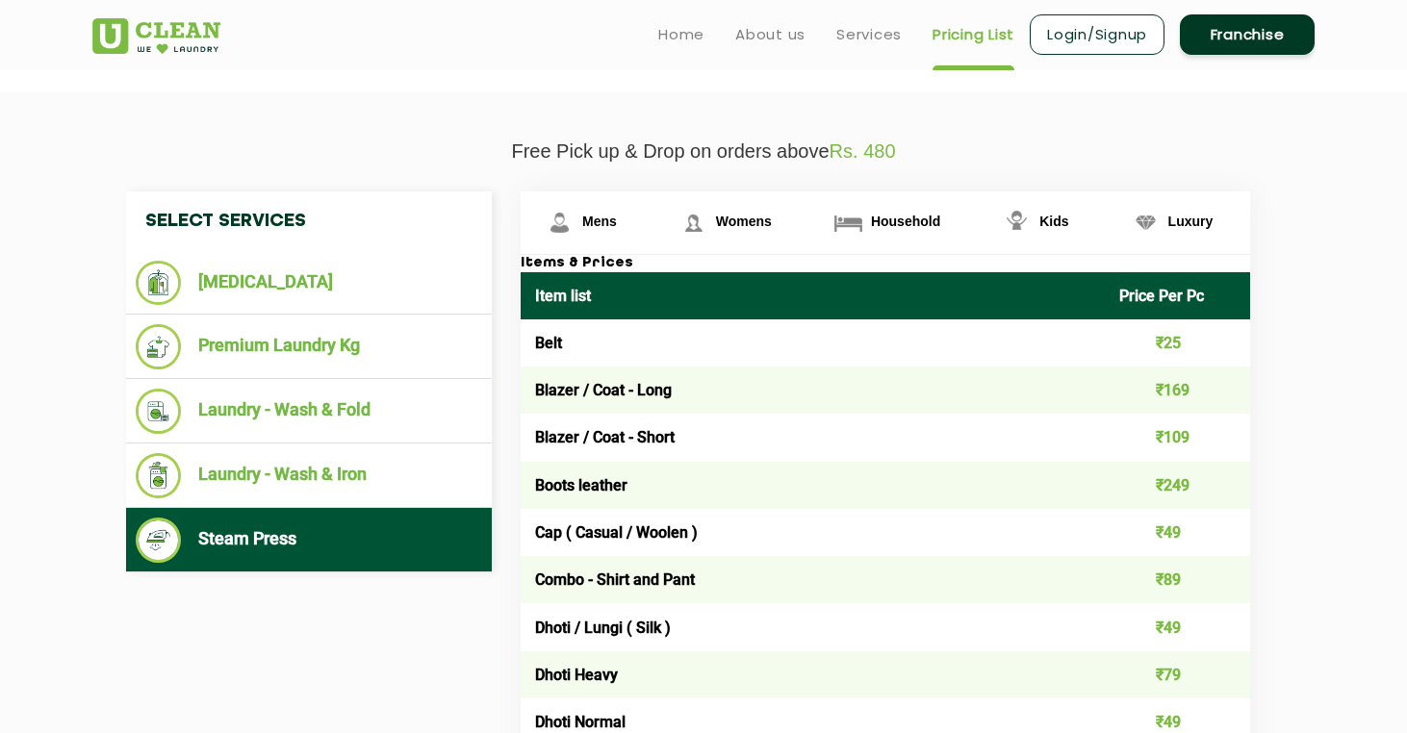
scroll to position [616, 0]
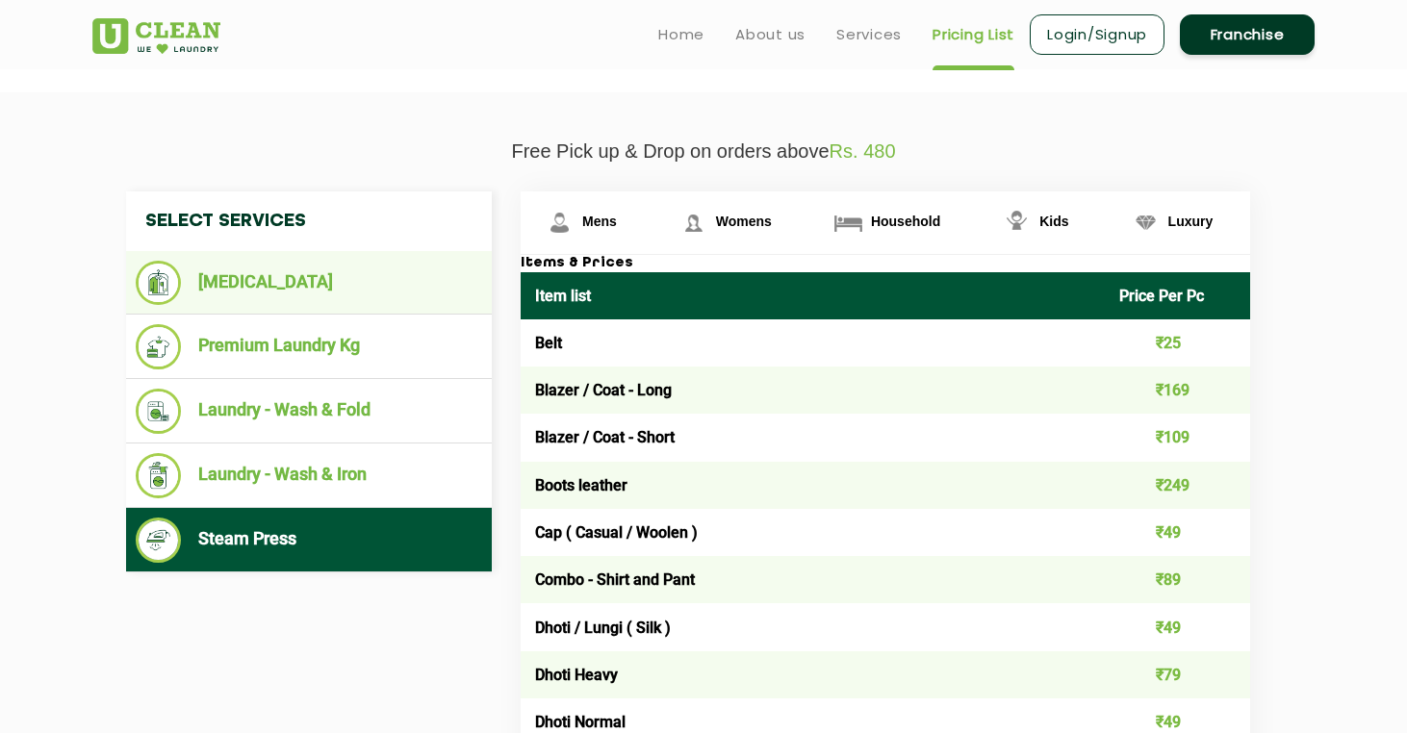
click at [253, 271] on li "[MEDICAL_DATA]" at bounding box center [309, 283] width 347 height 44
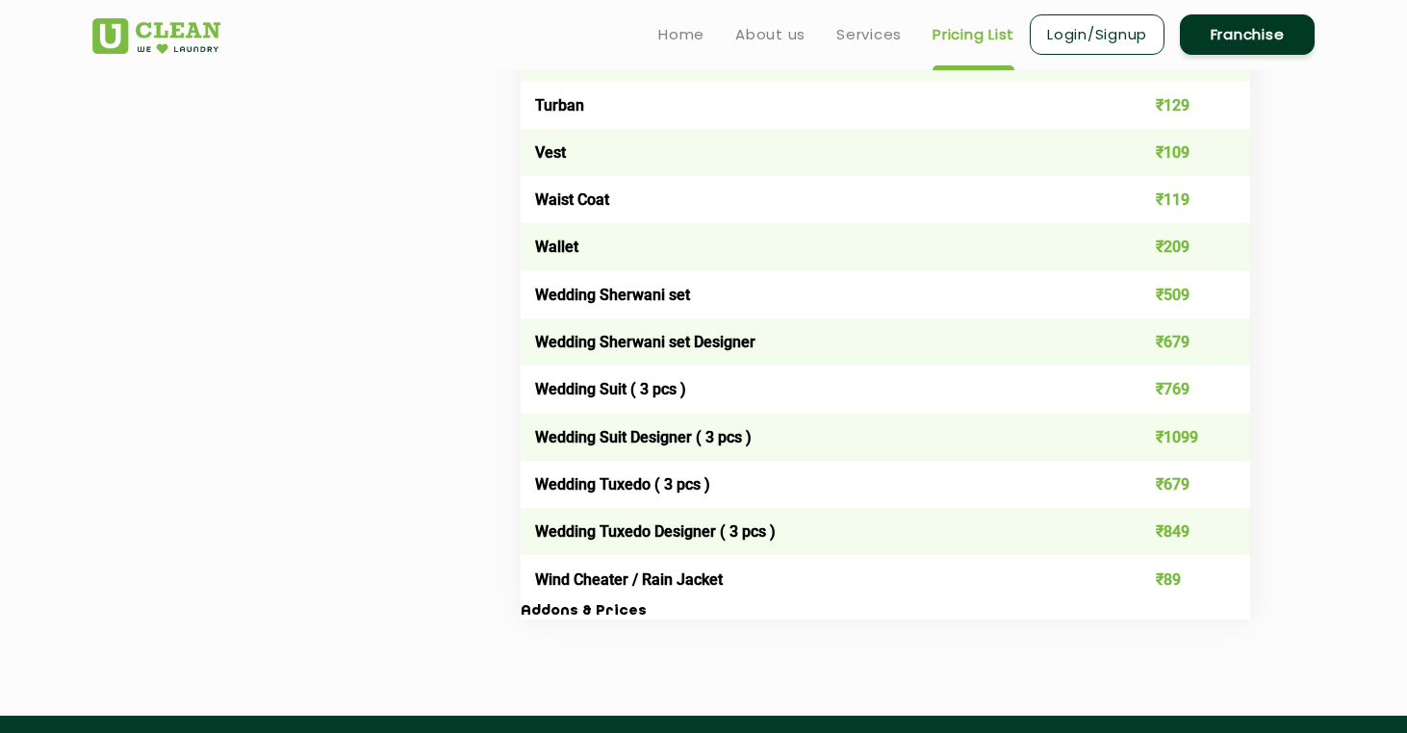
scroll to position [3658, 0]
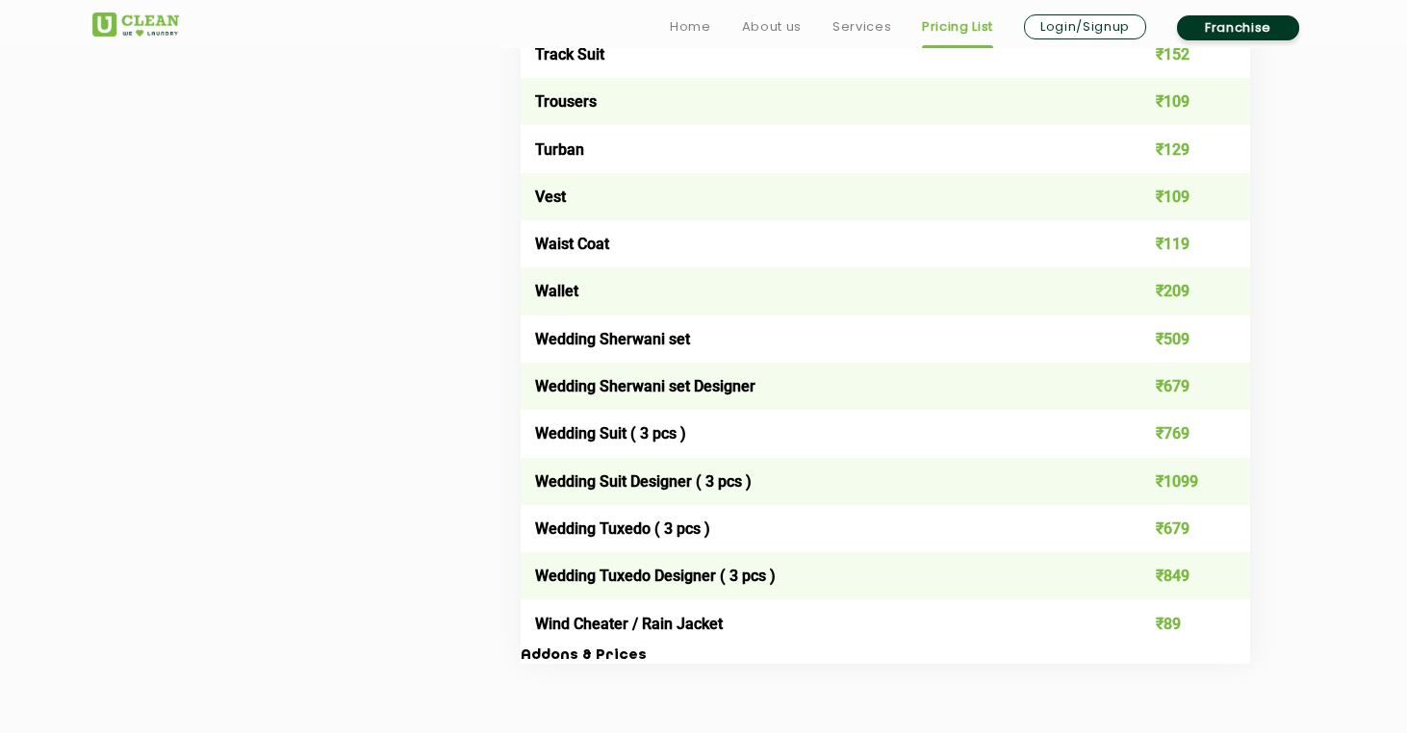
click at [609, 600] on td "Wind Cheater / Rain Jacket" at bounding box center [813, 623] width 584 height 47
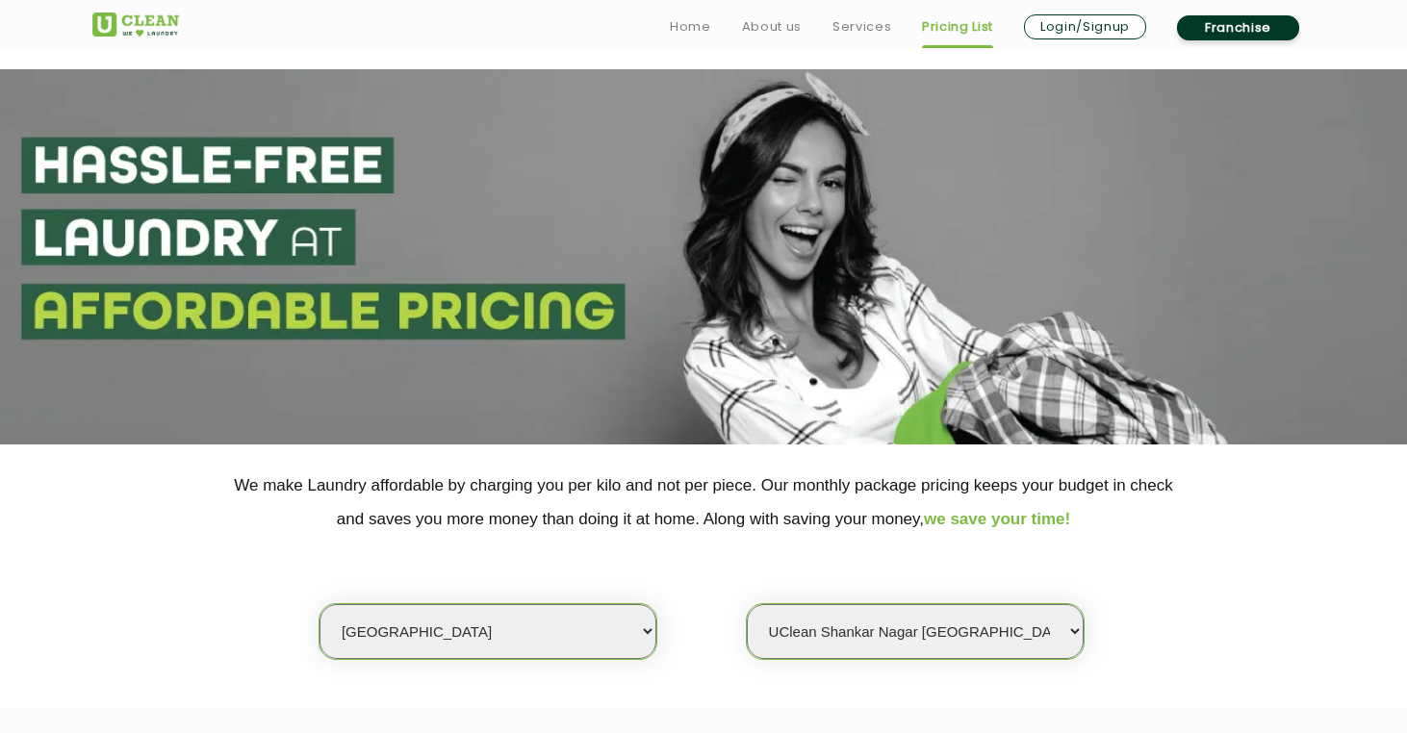
scroll to position [0, 0]
